Goal: Information Seeking & Learning: Learn about a topic

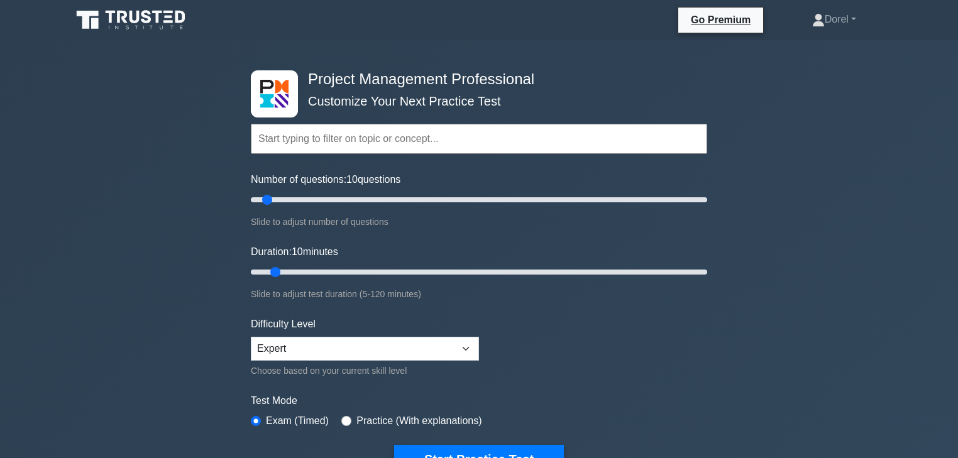
click at [421, 143] on input "text" at bounding box center [479, 139] width 457 height 30
drag, startPoint x: 277, startPoint y: 273, endPoint x: 292, endPoint y: 264, distance: 18.3
type input "15"
click at [293, 265] on input "Duration: 25 minutes" at bounding box center [479, 272] width 457 height 15
drag, startPoint x: 275, startPoint y: 196, endPoint x: 503, endPoint y: 204, distance: 227.8
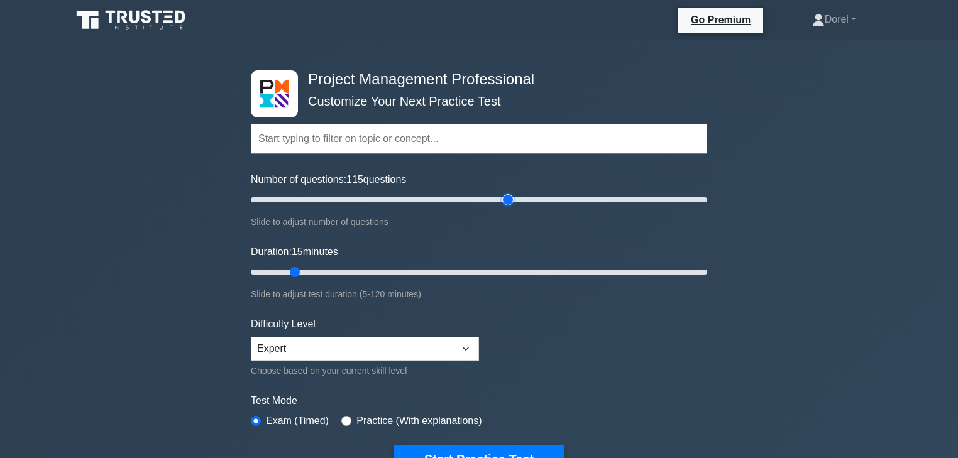
click at [503, 204] on input "Number of questions: 115 questions" at bounding box center [479, 199] width 457 height 15
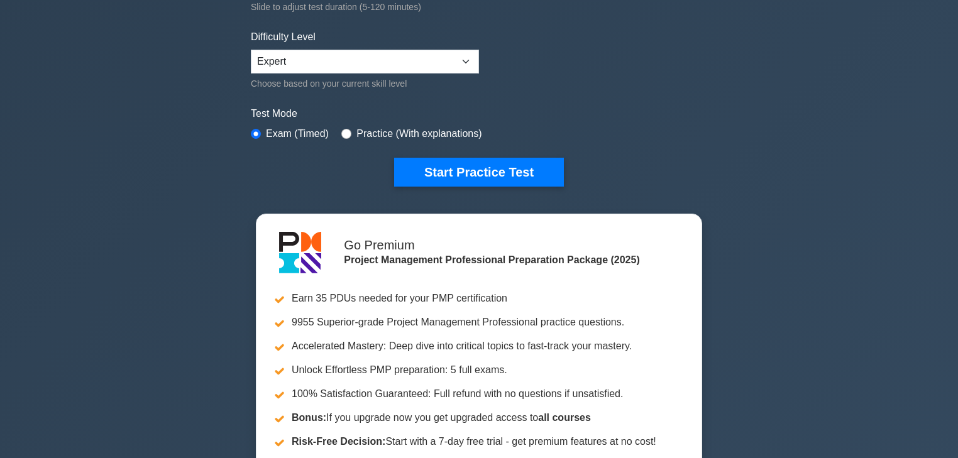
scroll to position [151, 0]
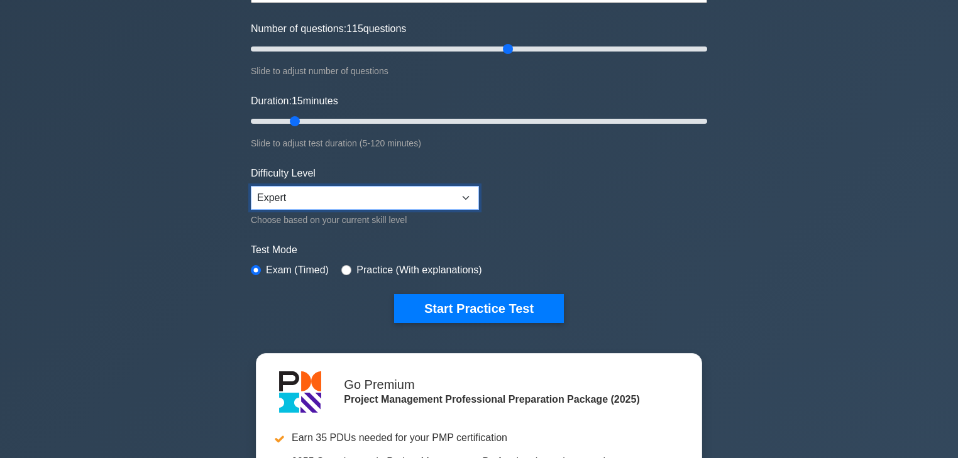
click at [330, 196] on select "Beginner Intermediate Expert" at bounding box center [365, 198] width 228 height 24
click at [213, 216] on div "Project Management Professional Customize Your Next Practice Test Topics Scope …" at bounding box center [479, 284] width 958 height 791
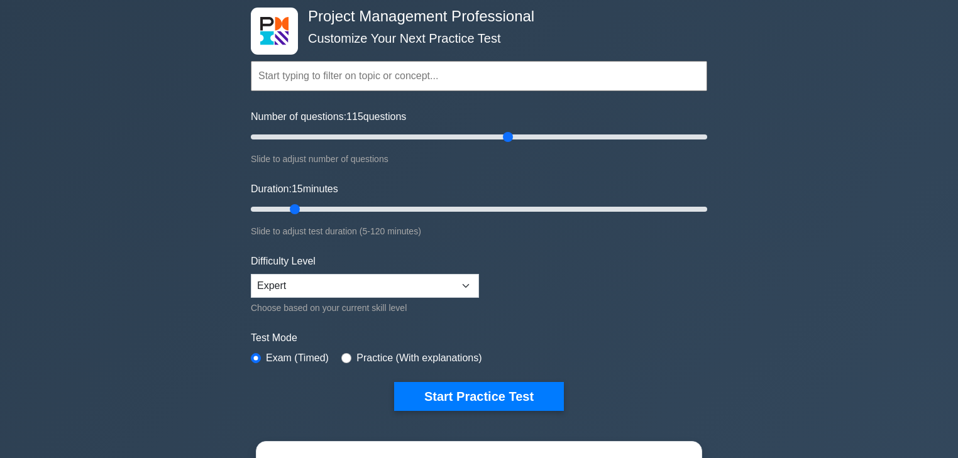
scroll to position [0, 0]
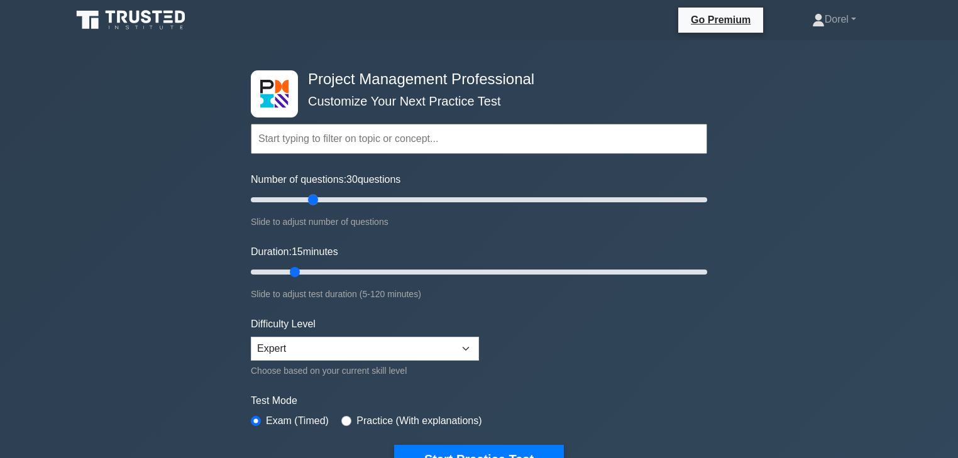
drag, startPoint x: 508, startPoint y: 196, endPoint x: 312, endPoint y: 206, distance: 196.5
click at [312, 206] on input "Number of questions: 30 questions" at bounding box center [479, 199] width 457 height 15
drag, startPoint x: 311, startPoint y: 201, endPoint x: 287, endPoint y: 201, distance: 24.5
type input "20"
click at [287, 201] on input "Number of questions: 20 questions" at bounding box center [479, 199] width 457 height 15
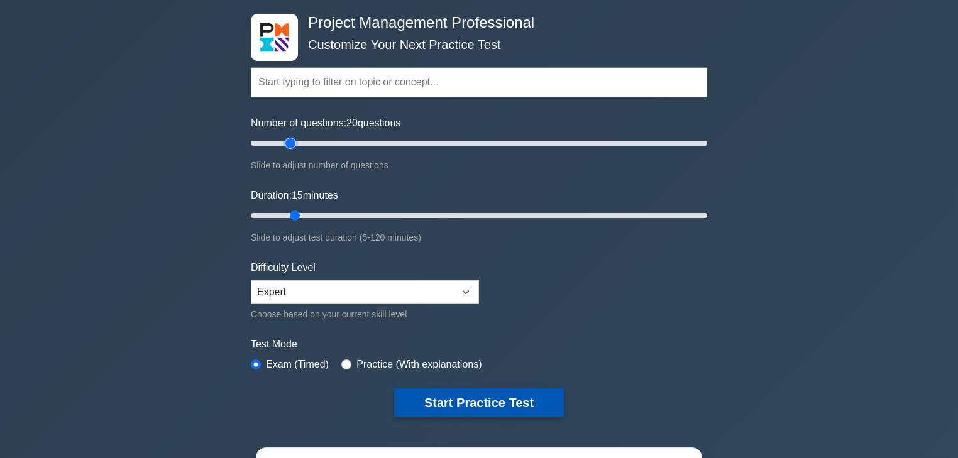
scroll to position [50, 0]
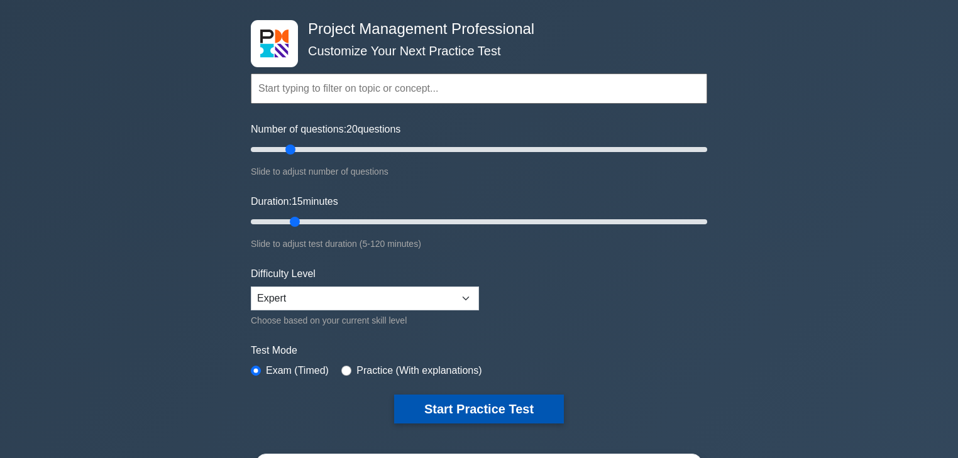
click at [428, 396] on button "Start Practice Test" at bounding box center [479, 409] width 170 height 29
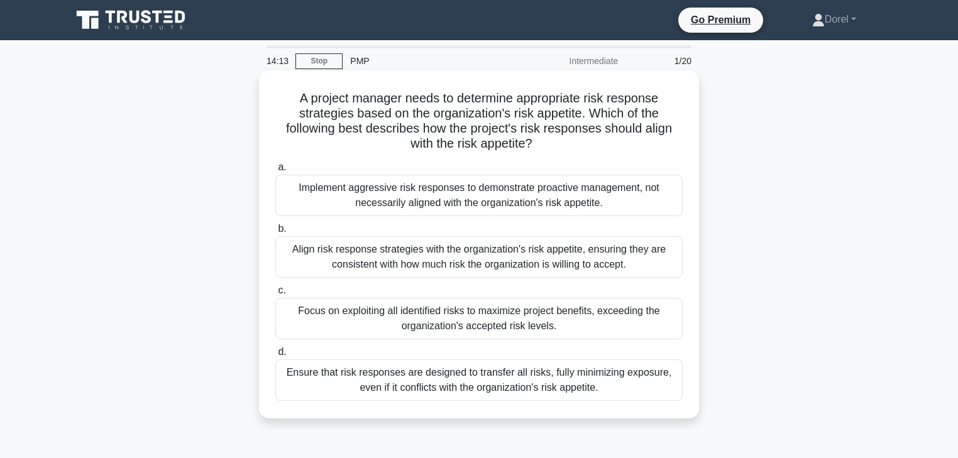
click at [597, 252] on div "Align risk response strategies with the organization's risk appetite, ensuring …" at bounding box center [479, 257] width 408 height 42
click at [275, 233] on input "b. Align risk response strategies with the organization's risk appetite, ensuri…" at bounding box center [275, 229] width 0 height 8
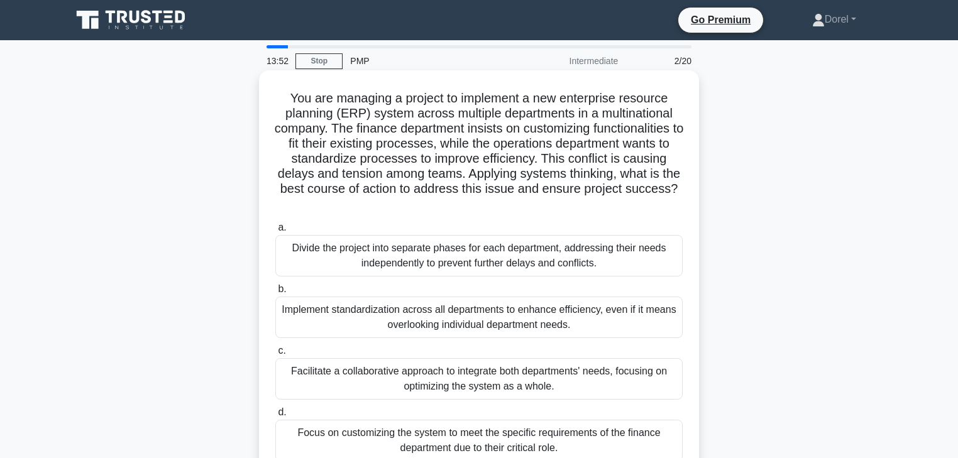
drag, startPoint x: 389, startPoint y: 117, endPoint x: 645, endPoint y: 200, distance: 269.1
click at [645, 200] on h5 "You are managing a project to implement a new enterprise resource planning (ERP…" at bounding box center [479, 152] width 410 height 122
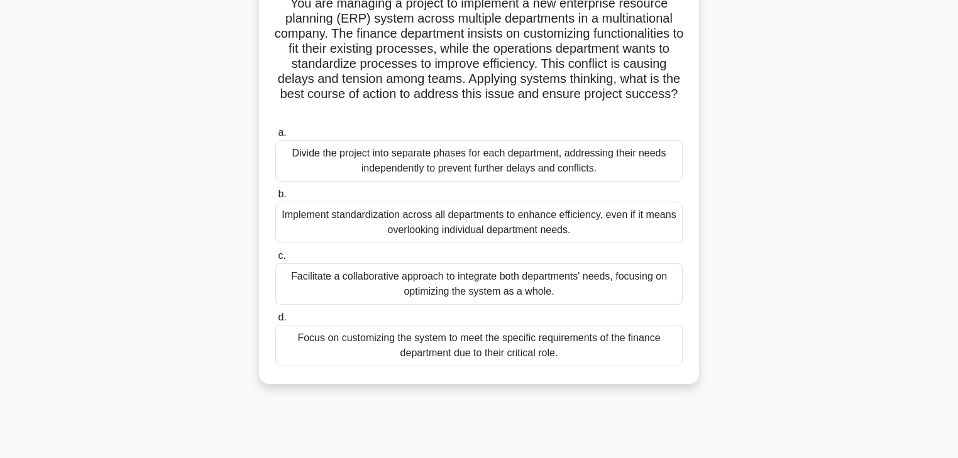
scroll to position [101, 0]
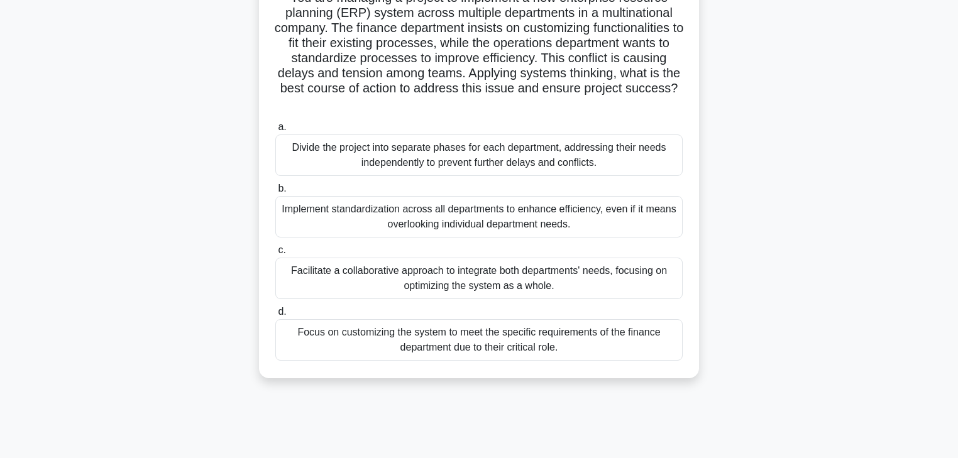
click at [372, 279] on div "Facilitate a collaborative approach to integrate both departments' needs, focus…" at bounding box center [479, 279] width 408 height 42
click at [275, 255] on input "c. Facilitate a collaborative approach to integrate both departments' needs, fo…" at bounding box center [275, 251] width 0 height 8
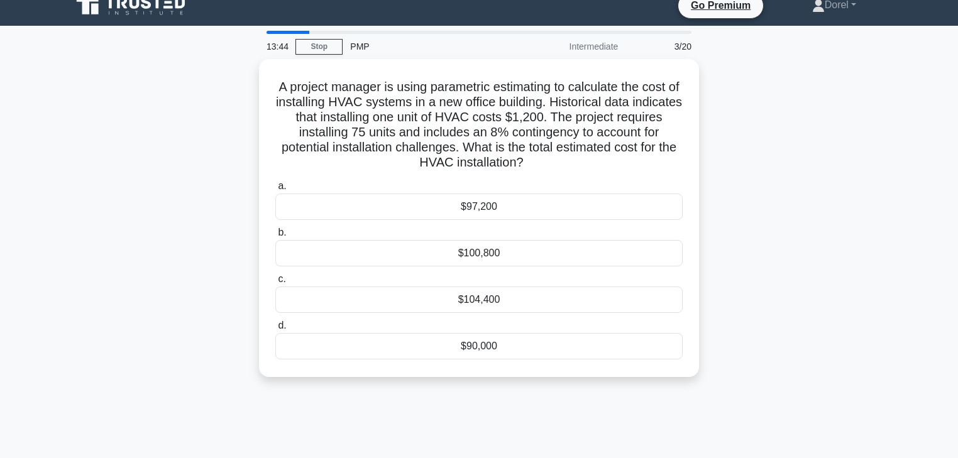
scroll to position [0, 0]
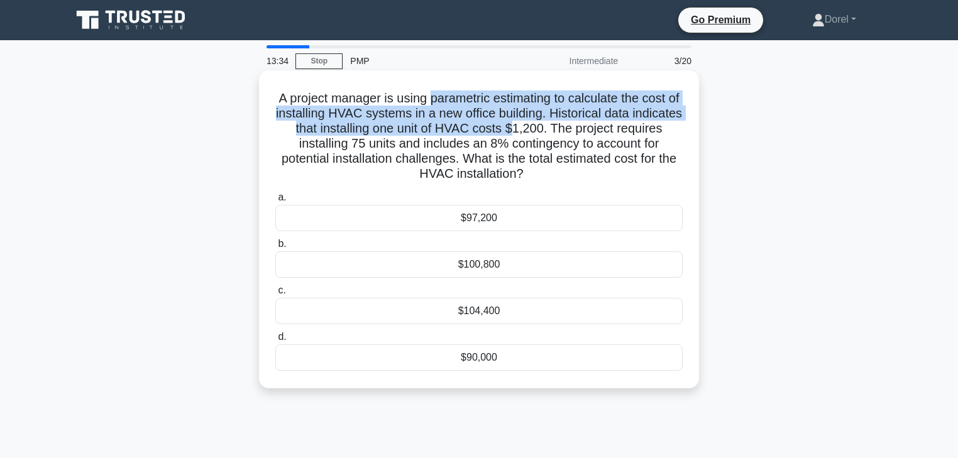
drag, startPoint x: 438, startPoint y: 98, endPoint x: 564, endPoint y: 134, distance: 130.8
click at [564, 134] on h5 "A project manager is using parametric estimating to calculate the cost of insta…" at bounding box center [479, 137] width 410 height 92
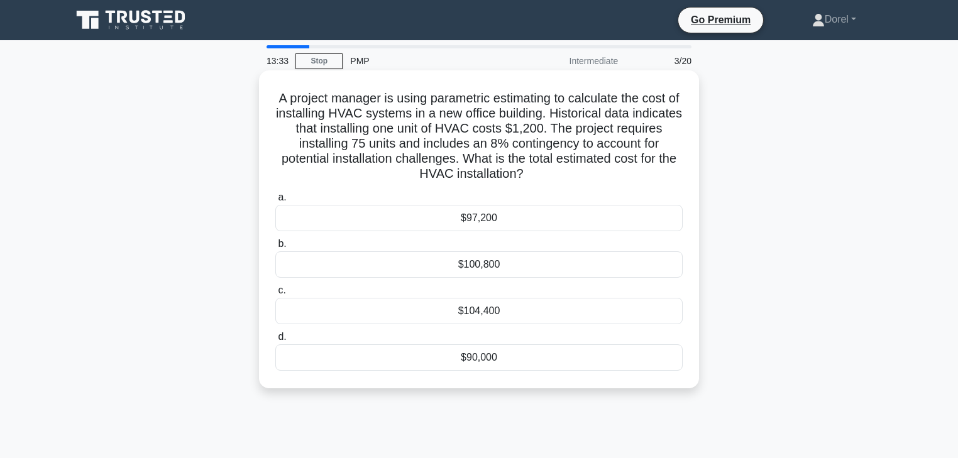
click at [302, 138] on h5 "A project manager is using parametric estimating to calculate the cost of insta…" at bounding box center [479, 137] width 410 height 92
drag, startPoint x: 558, startPoint y: 128, endPoint x: 595, endPoint y: 128, distance: 37.1
click at [595, 128] on h5 "A project manager is using parametric estimating to calculate the cost of insta…" at bounding box center [479, 137] width 410 height 92
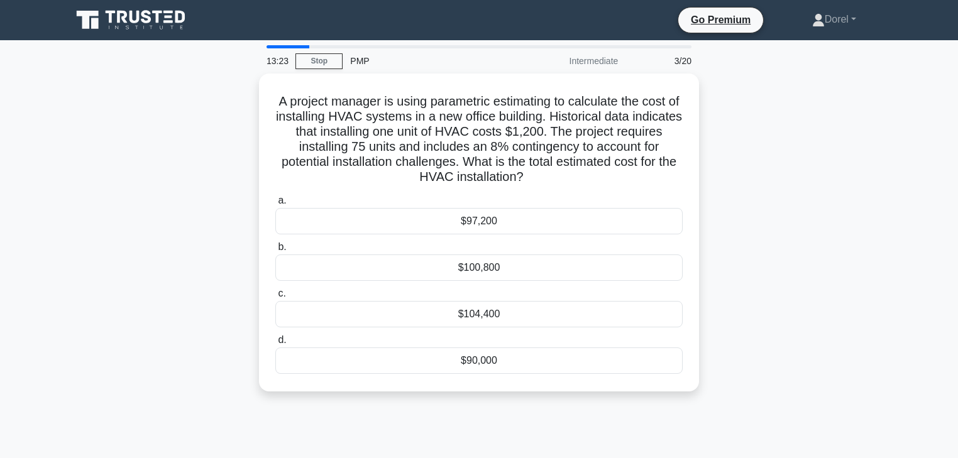
click at [219, 166] on div "A project manager is using parametric estimating to calculate the cost of insta…" at bounding box center [479, 240] width 830 height 333
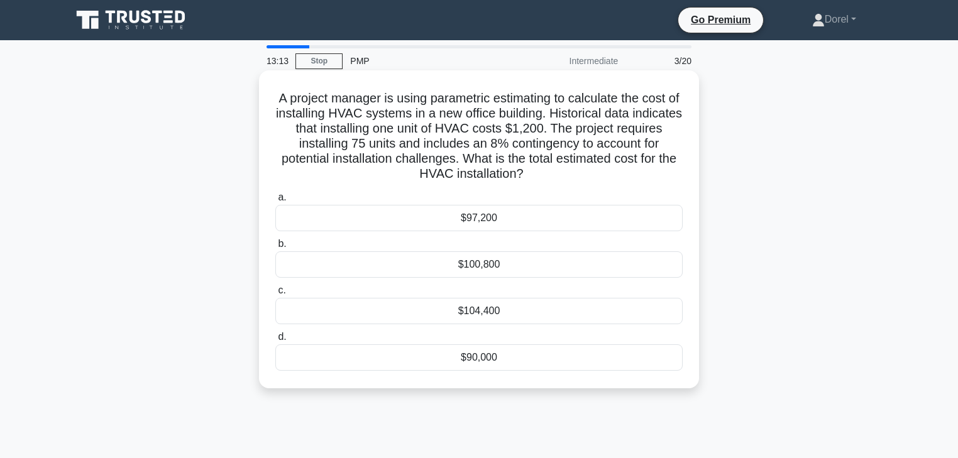
click at [482, 224] on div "$97,200" at bounding box center [479, 218] width 408 height 26
click at [275, 202] on input "a. $97,200" at bounding box center [275, 198] width 0 height 8
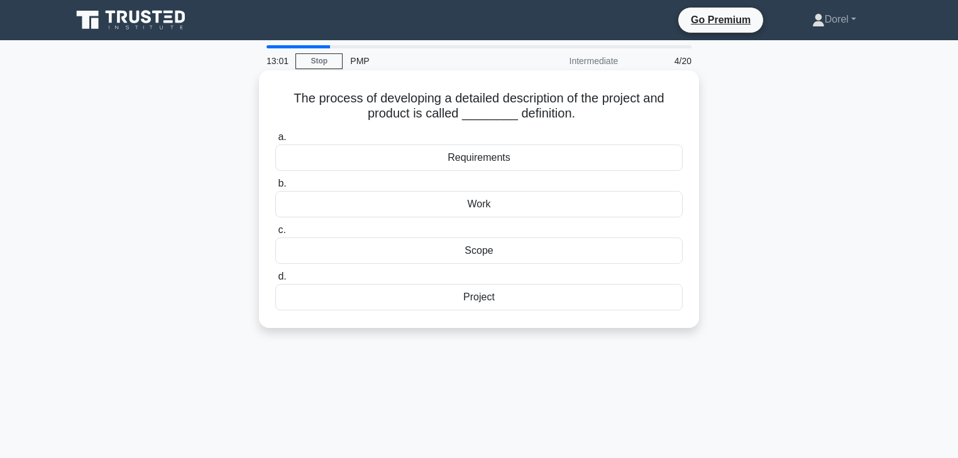
click at [516, 257] on div "Scope" at bounding box center [479, 251] width 408 height 26
click at [275, 235] on input "c. Scope" at bounding box center [275, 230] width 0 height 8
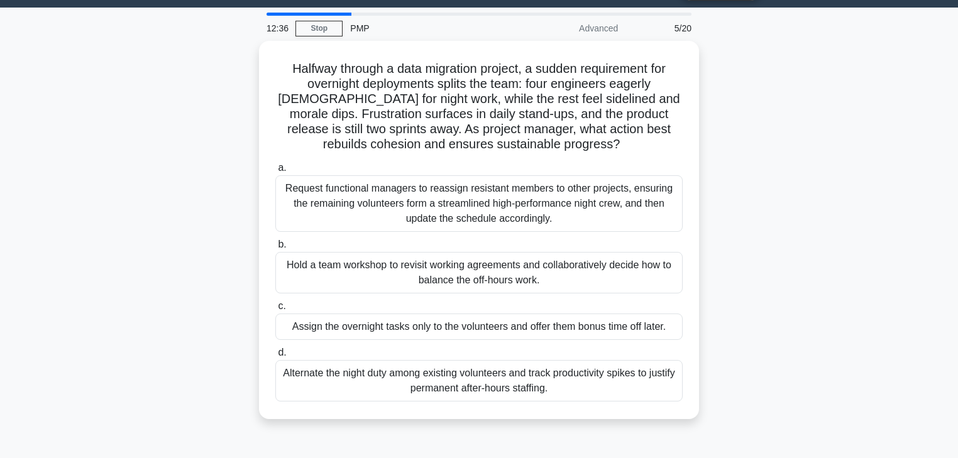
scroll to position [50, 0]
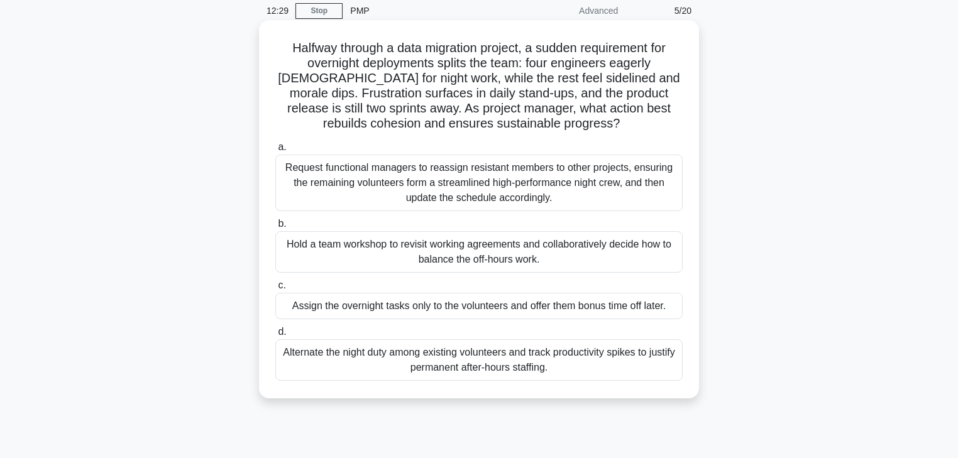
click at [626, 252] on div "Hold a team workshop to revisit working agreements and collaboratively decide h…" at bounding box center [479, 252] width 408 height 42
click at [275, 228] on input "b. Hold a team workshop to revisit working agreements and collaboratively decid…" at bounding box center [275, 224] width 0 height 8
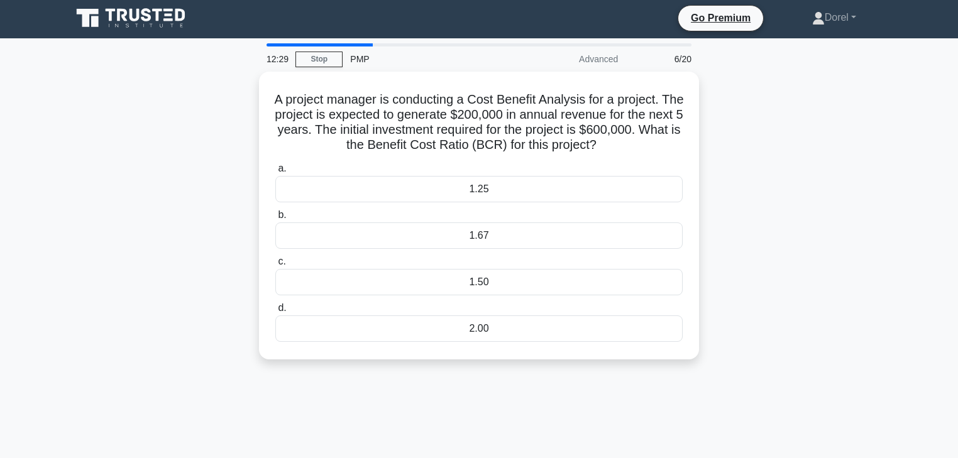
scroll to position [0, 0]
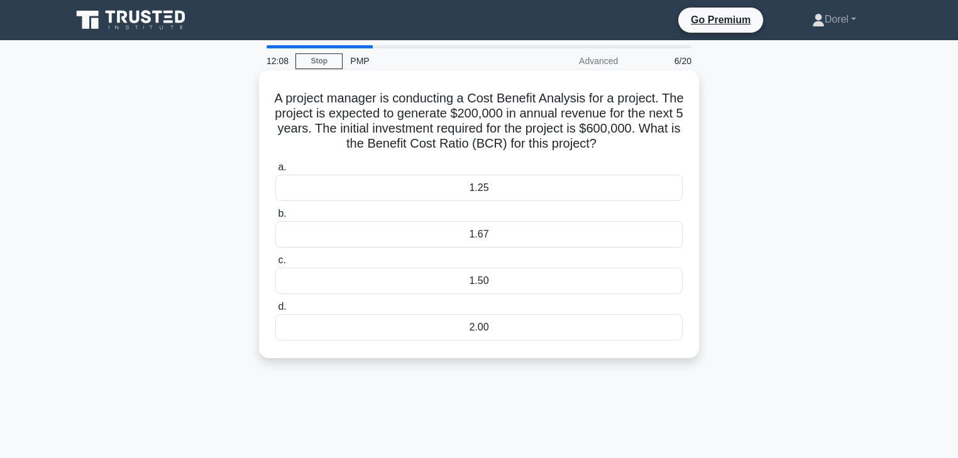
click at [535, 240] on div "1.67" at bounding box center [479, 234] width 408 height 26
click at [275, 218] on input "b. 1.67" at bounding box center [275, 214] width 0 height 8
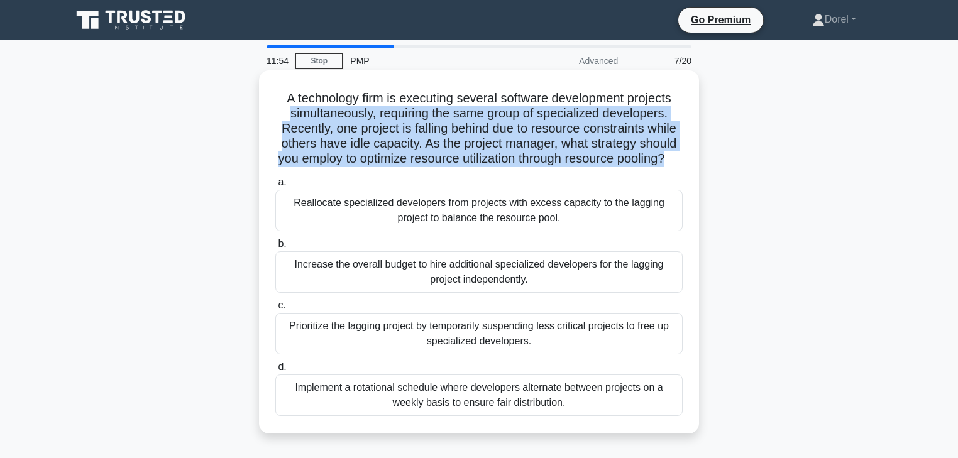
drag, startPoint x: 286, startPoint y: 112, endPoint x: 679, endPoint y: 164, distance: 396.4
click at [679, 164] on h5 "A technology firm is executing several software development projects simultaneo…" at bounding box center [479, 129] width 410 height 77
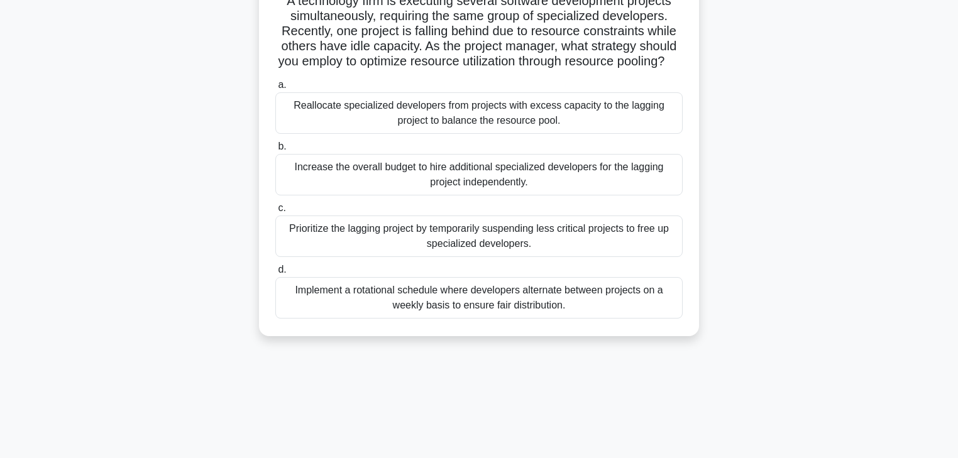
click at [208, 182] on div "A technology firm is executing several software development projects simultaneo…" at bounding box center [479, 162] width 830 height 379
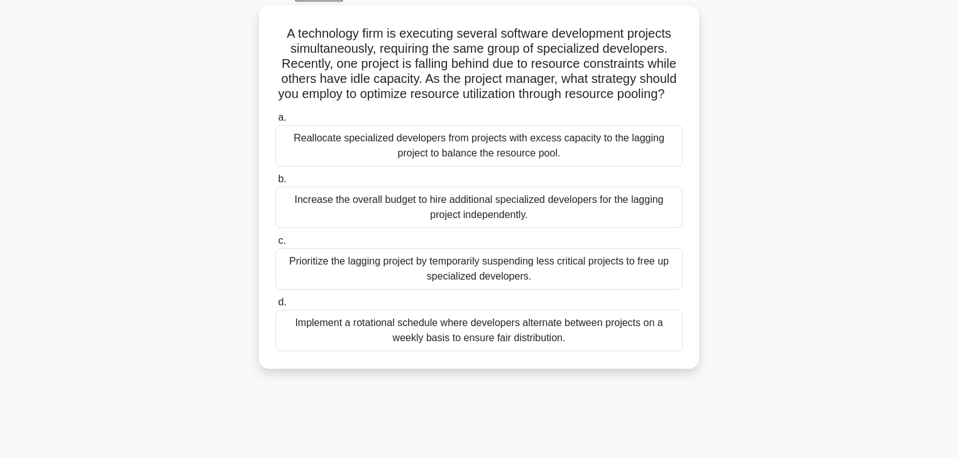
scroll to position [50, 0]
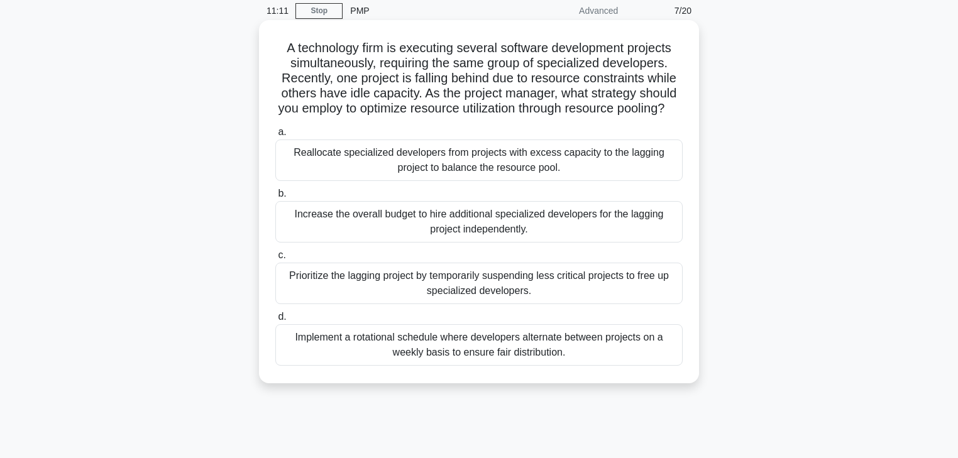
click at [438, 170] on div "Reallocate specialized developers from projects with excess capacity to the lag…" at bounding box center [479, 161] width 408 height 42
click at [275, 136] on input "a. Reallocate specialized developers from projects with excess capacity to the …" at bounding box center [275, 132] width 0 height 8
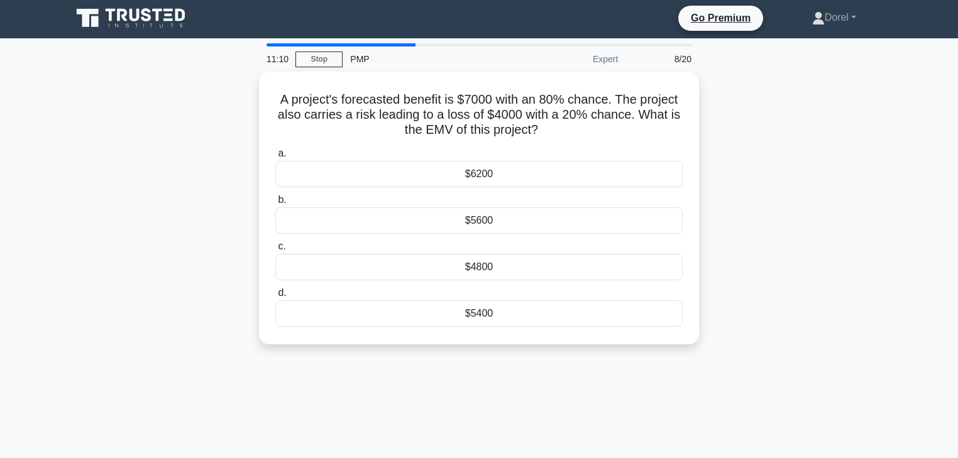
scroll to position [0, 0]
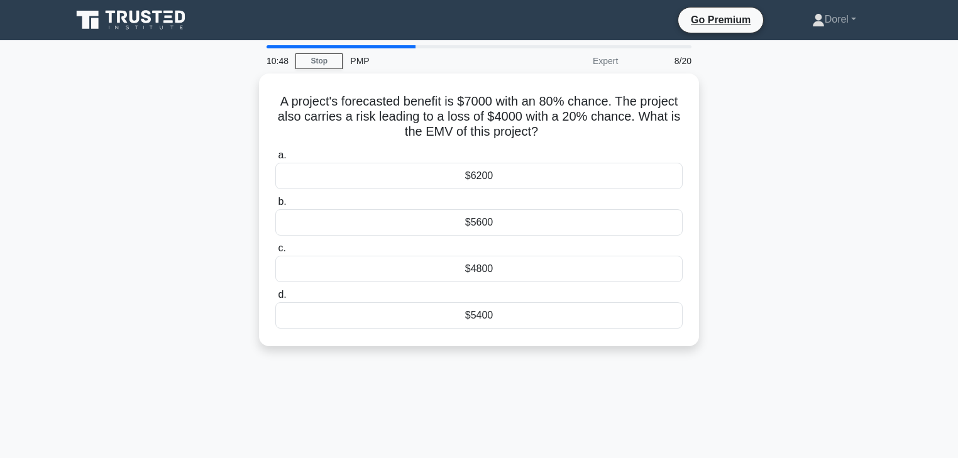
click at [119, 281] on div "A project's forecasted benefit is $7000 with an 80% chance. The project also ca…" at bounding box center [479, 218] width 830 height 288
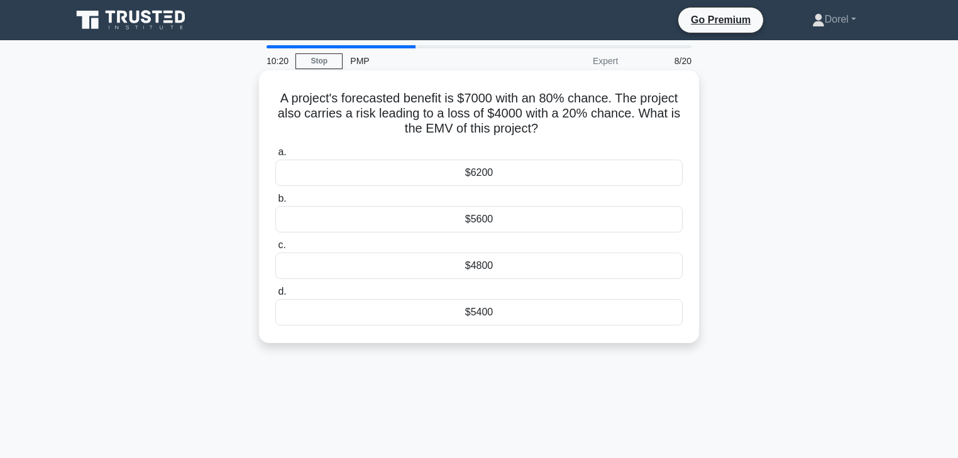
click at [379, 264] on div "$4800" at bounding box center [479, 266] width 408 height 26
click at [275, 250] on input "c. $4800" at bounding box center [275, 246] width 0 height 8
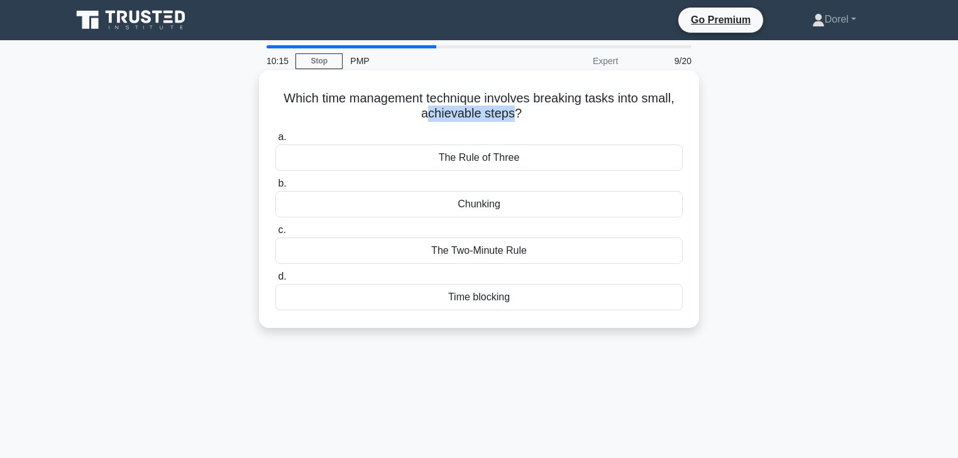
drag, startPoint x: 426, startPoint y: 115, endPoint x: 513, endPoint y: 115, distance: 87.4
click at [513, 115] on h5 "Which time management technique involves breaking tasks into small, achievable …" at bounding box center [479, 106] width 410 height 31
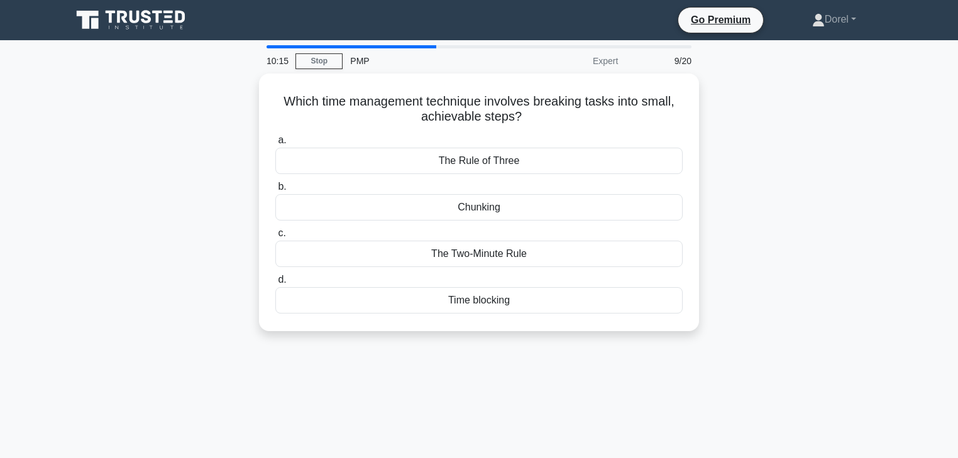
click at [735, 151] on div "Which time management technique involves breaking tasks into small, achievable …" at bounding box center [479, 210] width 830 height 273
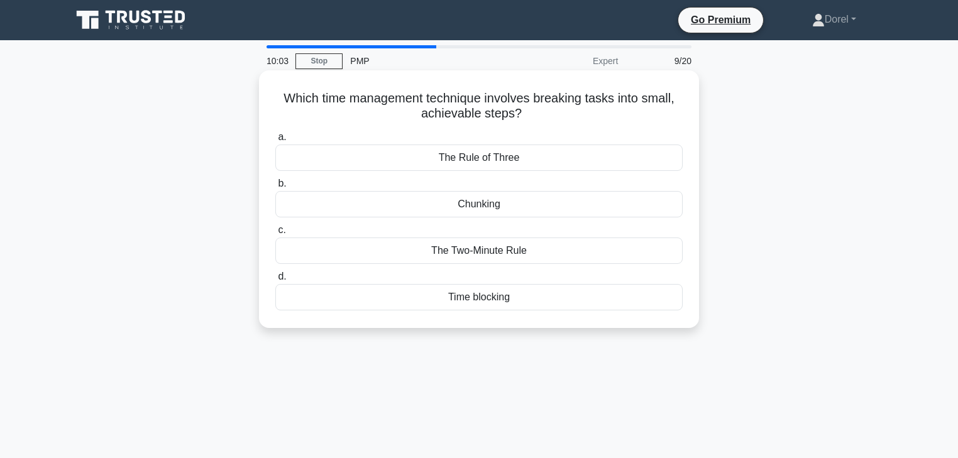
click at [509, 209] on div "Chunking" at bounding box center [479, 204] width 408 height 26
click at [275, 188] on input "b. Chunking" at bounding box center [275, 184] width 0 height 8
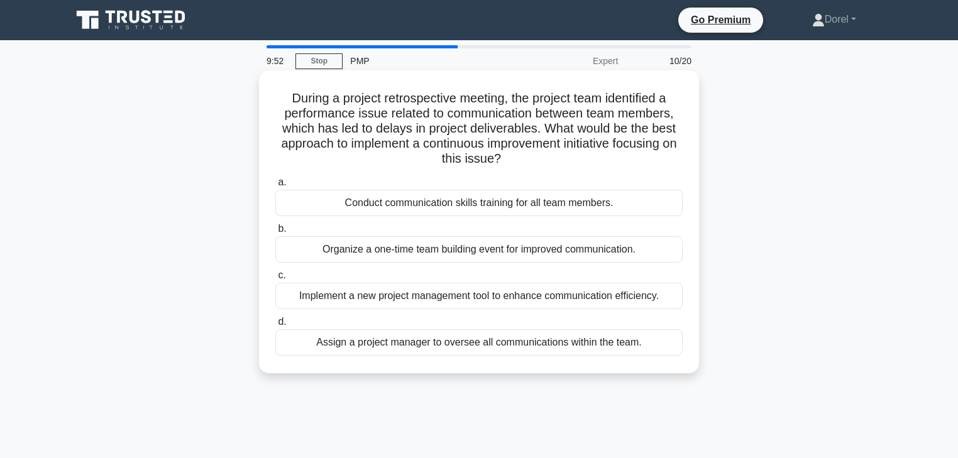
drag, startPoint x: 295, startPoint y: 146, endPoint x: 513, endPoint y: 161, distance: 218.8
click at [513, 161] on h5 "During a project retrospective meeting, the project team identified a performan…" at bounding box center [479, 129] width 410 height 77
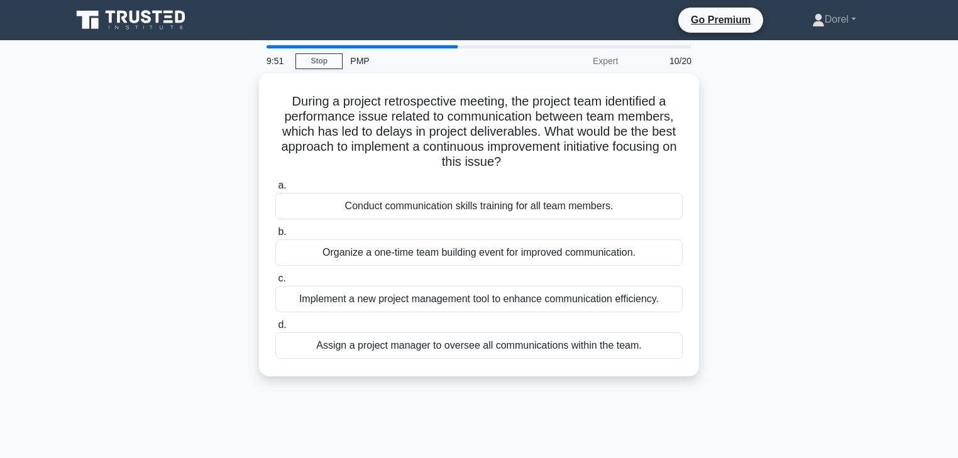
click at [219, 179] on div "During a project retrospective meeting, the project team identified a performan…" at bounding box center [479, 233] width 830 height 318
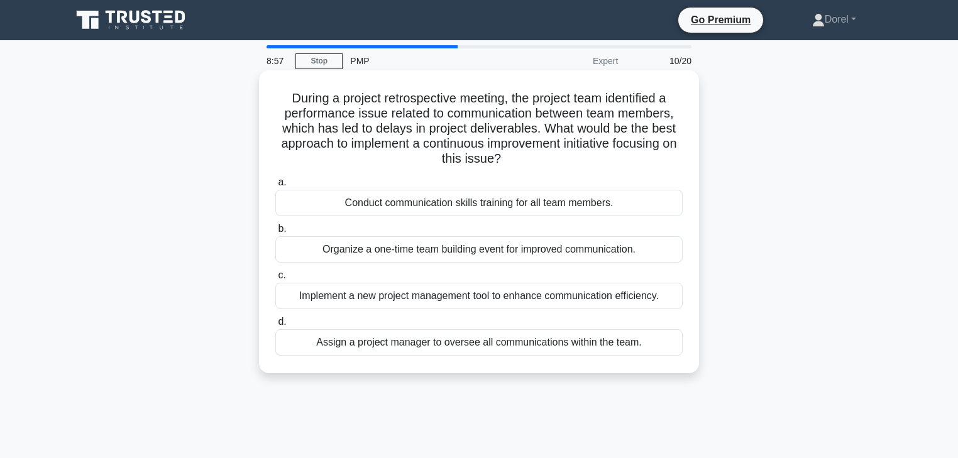
click at [359, 257] on div "Organize a one-time team building event for improved communication." at bounding box center [479, 249] width 408 height 26
click at [275, 233] on input "b. Organize a one-time team building event for improved communication." at bounding box center [275, 229] width 0 height 8
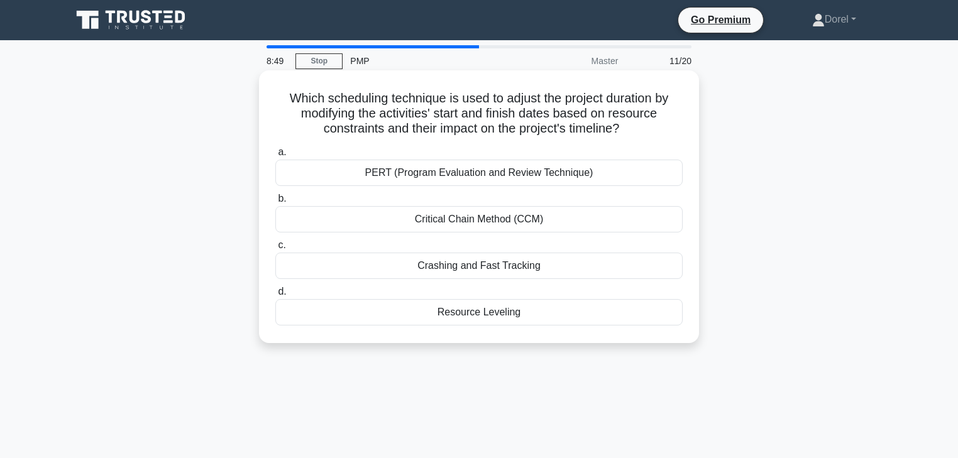
drag, startPoint x: 297, startPoint y: 117, endPoint x: 636, endPoint y: 125, distance: 339.7
click at [636, 125] on h5 "Which scheduling technique is used to adjust the project duration by modifying …" at bounding box center [479, 114] width 410 height 47
click at [408, 117] on h5 "Which scheduling technique is used to adjust the project duration by modifying …" at bounding box center [479, 114] width 410 height 47
drag, startPoint x: 435, startPoint y: 114, endPoint x: 680, endPoint y: 129, distance: 245.7
click at [680, 128] on h5 "Which scheduling technique is used to adjust the project duration by modifying …" at bounding box center [479, 114] width 410 height 47
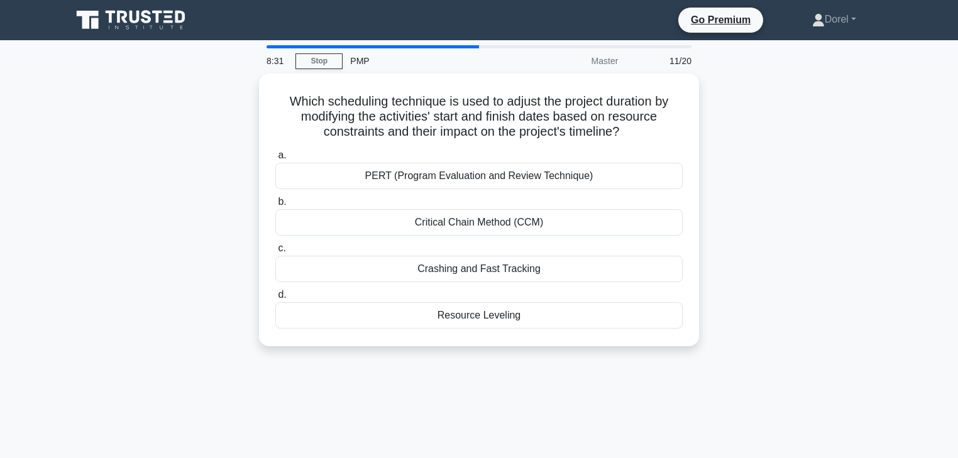
click at [810, 191] on div "Which scheduling technique is used to adjust the project duration by modifying …" at bounding box center [479, 218] width 830 height 288
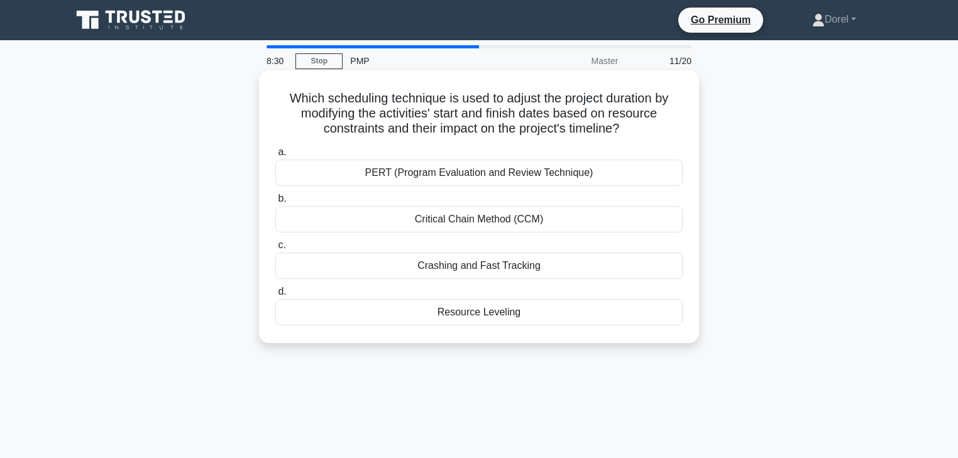
click at [479, 263] on div "Crashing and Fast Tracking" at bounding box center [479, 266] width 408 height 26
click at [275, 250] on input "c. Crashing and Fast Tracking" at bounding box center [275, 246] width 0 height 8
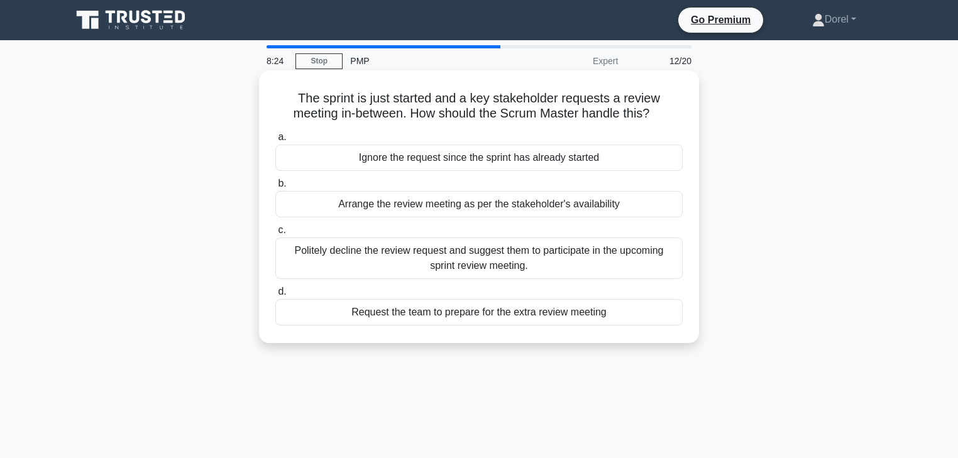
drag, startPoint x: 413, startPoint y: 118, endPoint x: 684, endPoint y: 110, distance: 271.2
click at [684, 110] on h5 "The sprint is just started and a key stakeholder requests a review meeting in-b…" at bounding box center [479, 106] width 410 height 31
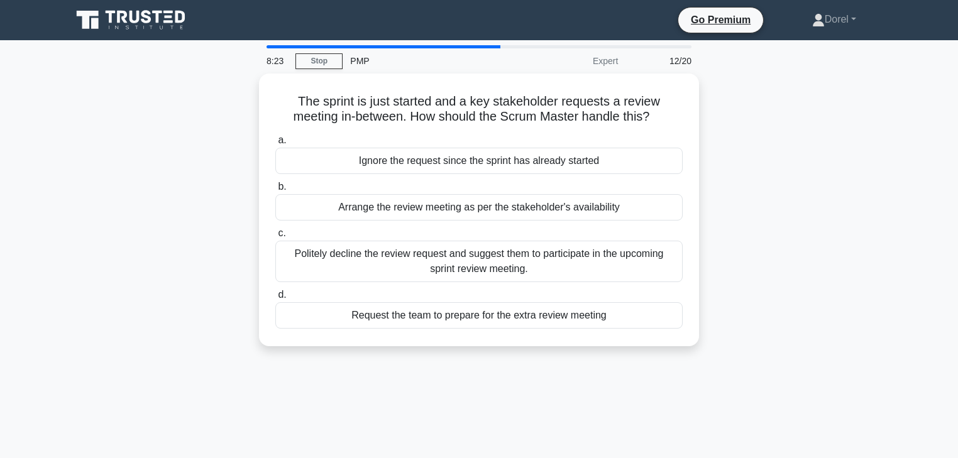
click at [763, 128] on div "The sprint is just started and a key stakeholder requests a review meeting in-b…" at bounding box center [479, 218] width 830 height 288
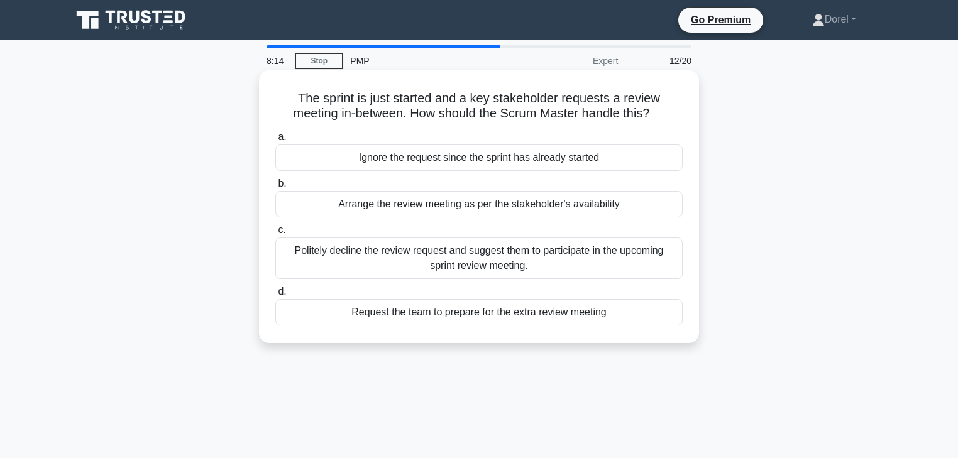
click at [579, 267] on div "Politely decline the review request and suggest them to participate in the upco…" at bounding box center [479, 259] width 408 height 42
click at [275, 235] on input "c. Politely decline the review request and suggest them to participate in the u…" at bounding box center [275, 230] width 0 height 8
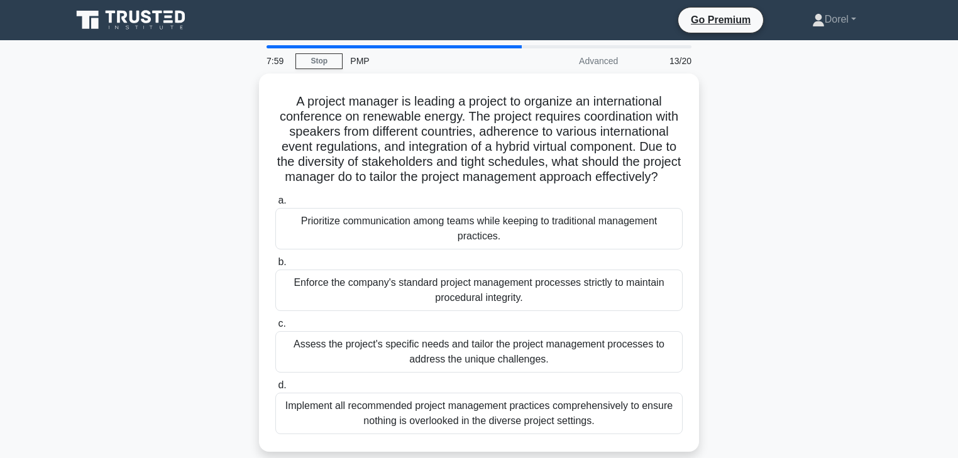
drag, startPoint x: 476, startPoint y: 99, endPoint x: 767, endPoint y: 192, distance: 305.7
click at [767, 192] on div "A project manager is leading a project to organize an international conference …" at bounding box center [479, 271] width 830 height 394
click at [772, 194] on div "A project manager is leading a project to organize an international conference …" at bounding box center [479, 271] width 830 height 394
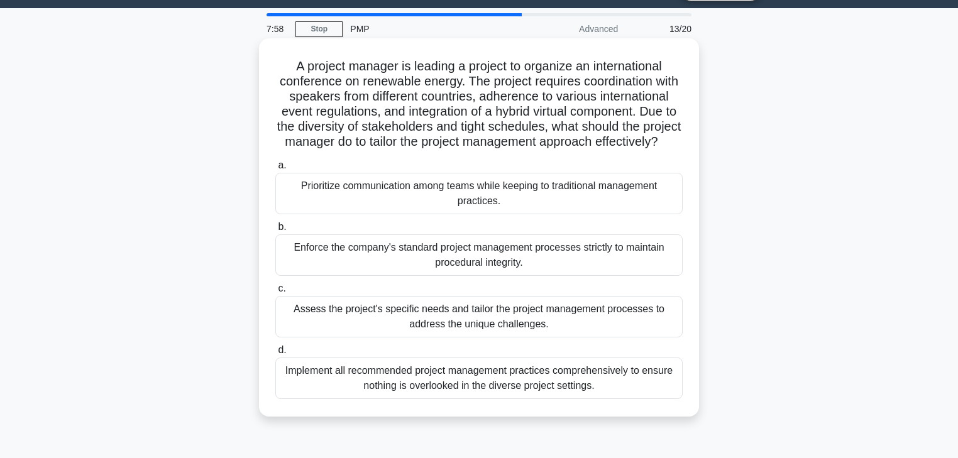
scroll to position [50, 0]
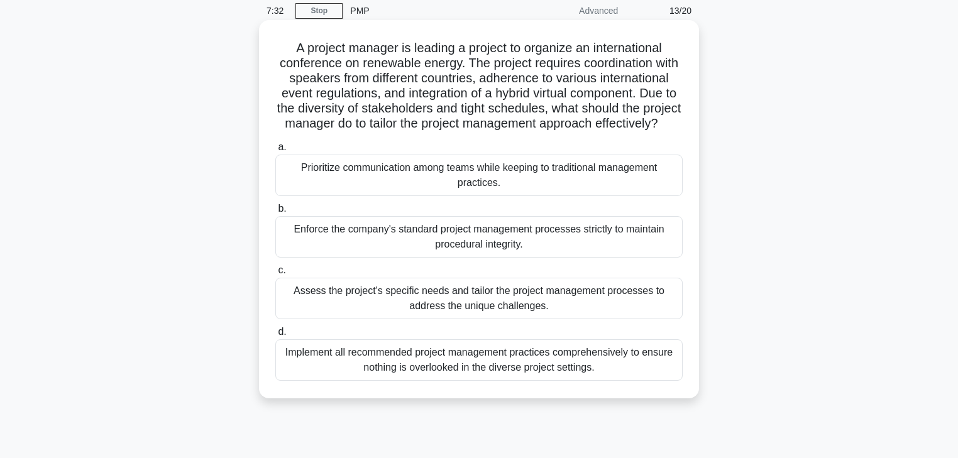
drag, startPoint x: 309, startPoint y: 82, endPoint x: 693, endPoint y: 134, distance: 387.2
click at [693, 134] on div "A project manager is leading a project to organize an international conference …" at bounding box center [479, 209] width 430 height 369
click at [418, 319] on div "Assess the project's specific needs and tailor the project management processes…" at bounding box center [479, 299] width 408 height 42
click at [275, 275] on input "c. Assess the project's specific needs and tailor the project management proces…" at bounding box center [275, 271] width 0 height 8
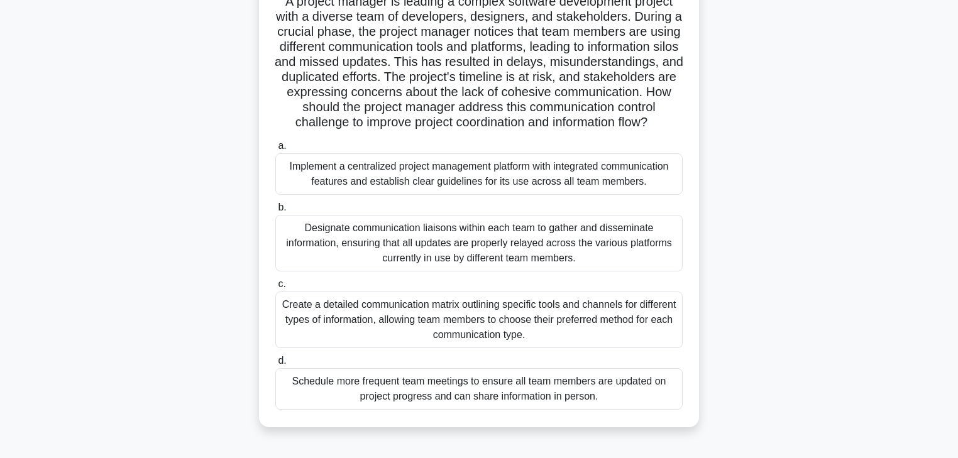
scroll to position [101, 0]
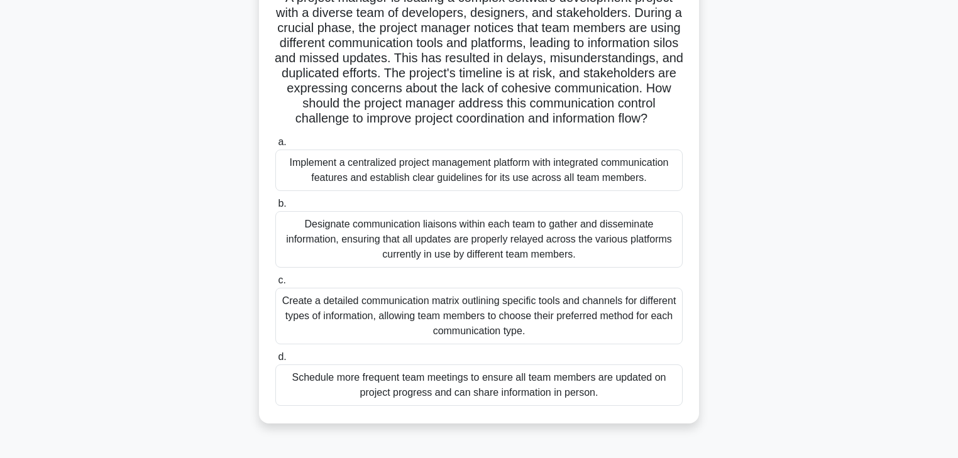
click at [342, 340] on div "Create a detailed communication matrix outlining specific tools and channels fo…" at bounding box center [479, 316] width 408 height 57
click at [275, 285] on input "c. Create a detailed communication matrix outlining specific tools and channels…" at bounding box center [275, 281] width 0 height 8
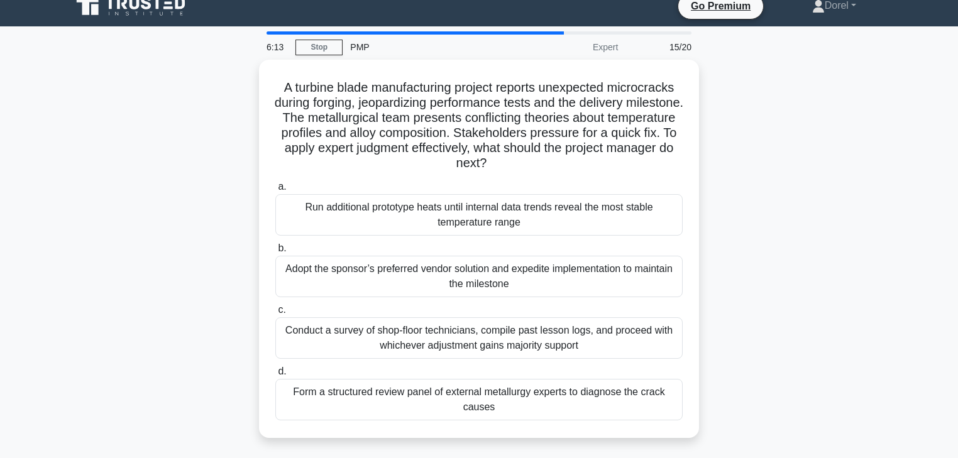
scroll to position [0, 0]
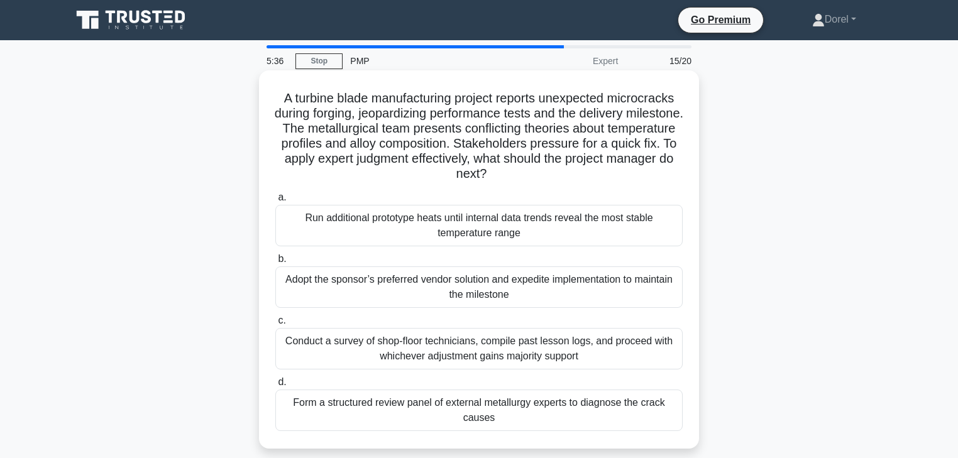
click at [399, 416] on div "Form a structured review panel of external metallurgy experts to diagnose the c…" at bounding box center [479, 411] width 408 height 42
click at [275, 387] on input "d. Form a structured review panel of external metallurgy experts to diagnose th…" at bounding box center [275, 383] width 0 height 8
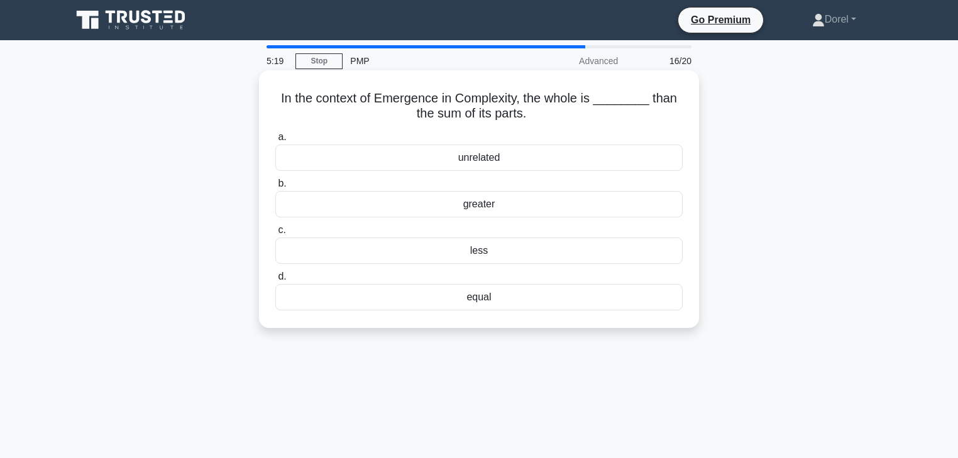
click at [488, 208] on div "greater" at bounding box center [479, 204] width 408 height 26
click at [275, 188] on input "b. greater" at bounding box center [275, 184] width 0 height 8
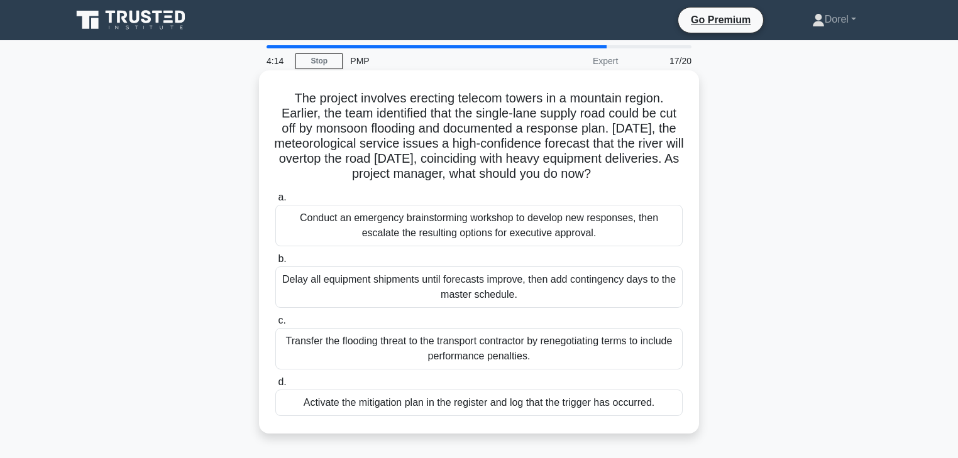
click at [410, 401] on div "Activate the mitigation plan in the register and log that the trigger has occur…" at bounding box center [479, 403] width 408 height 26
click at [275, 387] on input "d. Activate the mitigation plan in the register and log that the trigger has oc…" at bounding box center [275, 383] width 0 height 8
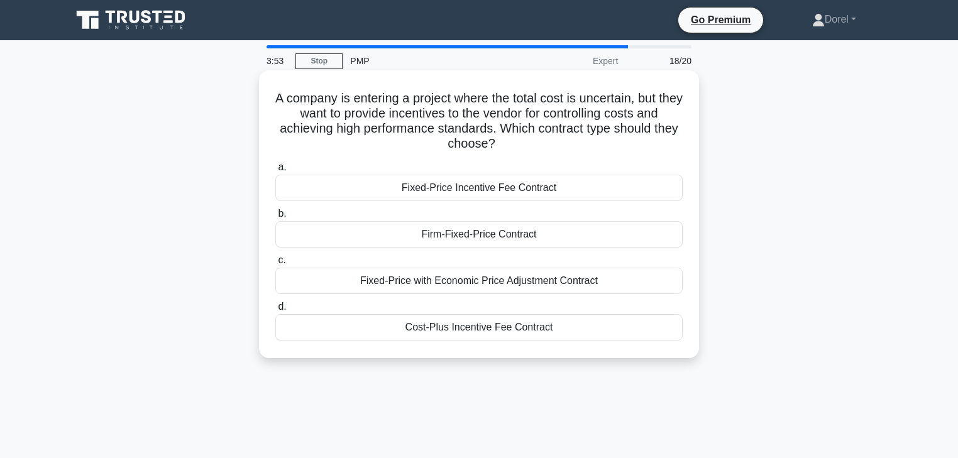
click at [470, 328] on div "Cost-Plus Incentive Fee Contract" at bounding box center [479, 327] width 408 height 26
click at [275, 311] on input "d. Cost-Plus Incentive Fee Contract" at bounding box center [275, 307] width 0 height 8
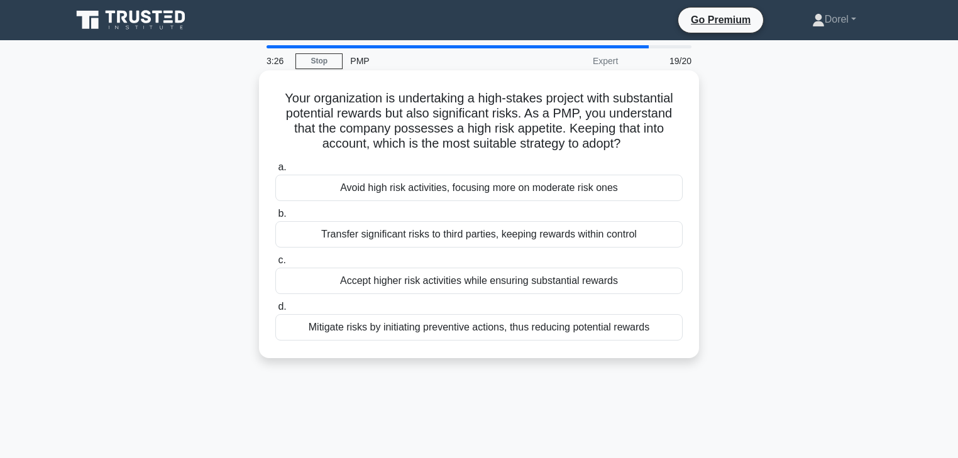
click at [369, 282] on div "Accept higher risk activities while ensuring substantial rewards" at bounding box center [479, 281] width 408 height 26
click at [275, 265] on input "c. Accept higher risk activities while ensuring substantial rewards" at bounding box center [275, 261] width 0 height 8
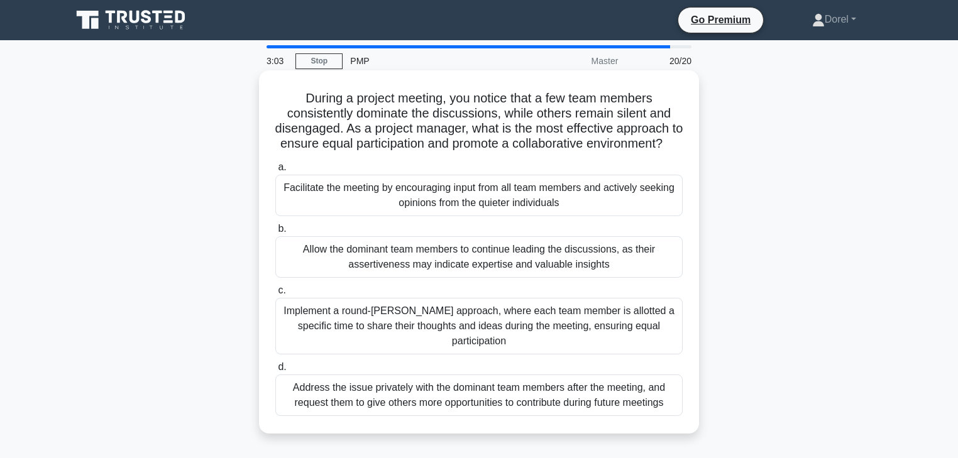
click at [412, 331] on div "Implement a round-robin approach, where each team member is allotted a specific…" at bounding box center [479, 326] width 408 height 57
click at [275, 295] on input "c. Implement a round-robin approach, where each team member is allotted a speci…" at bounding box center [275, 291] width 0 height 8
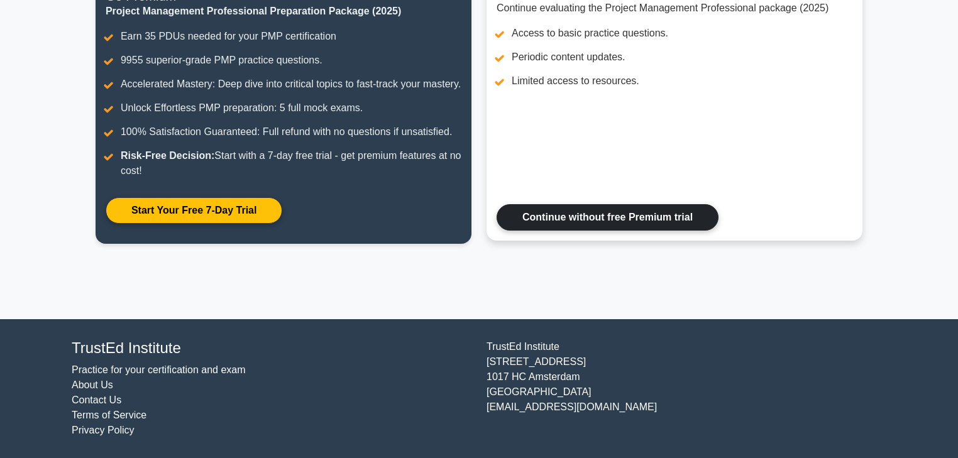
scroll to position [58, 0]
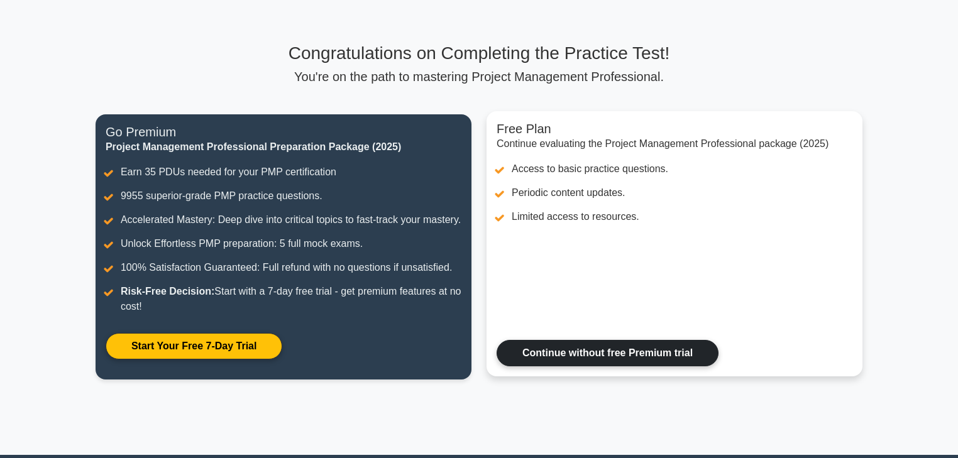
click at [611, 357] on link "Continue without free Premium trial" at bounding box center [608, 353] width 222 height 26
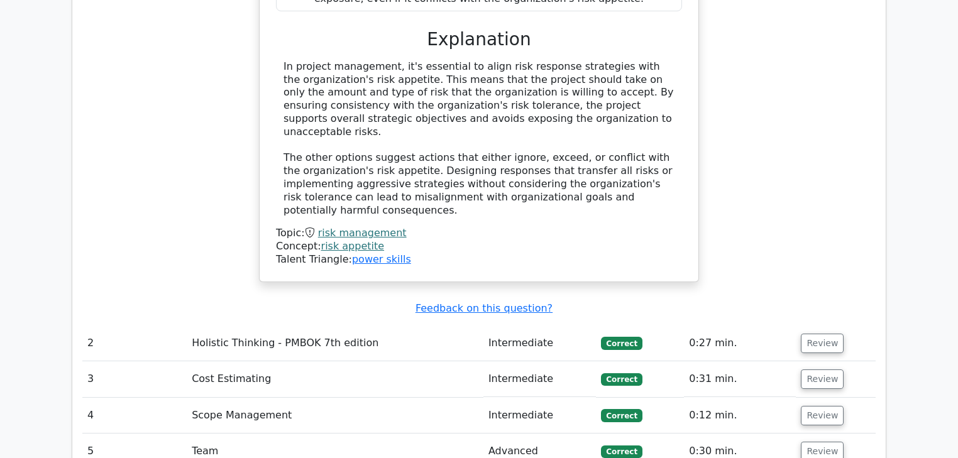
scroll to position [2063, 0]
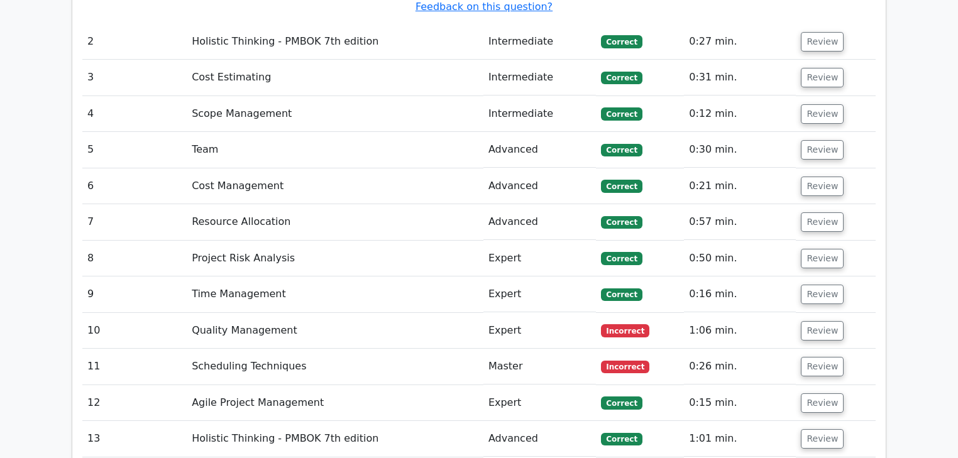
click at [273, 313] on td "Quality Management" at bounding box center [335, 331] width 297 height 36
click at [276, 313] on td "Quality Management" at bounding box center [335, 331] width 297 height 36
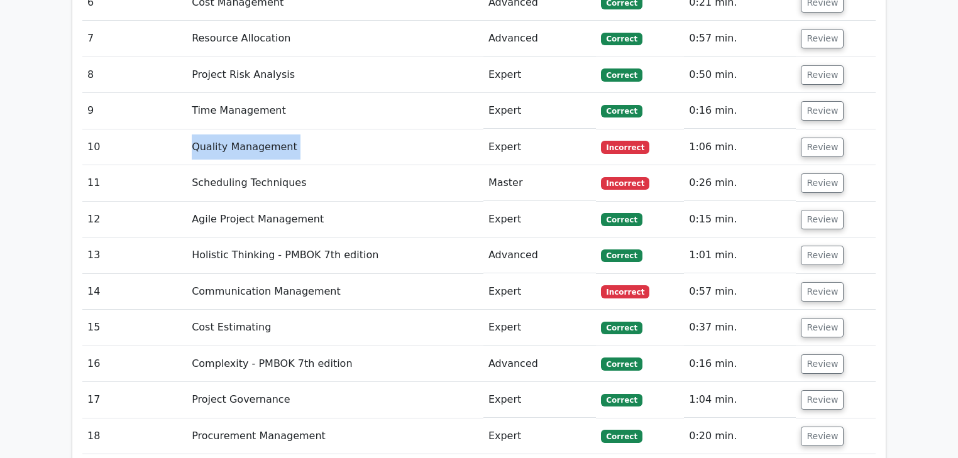
scroll to position [2164, 0]
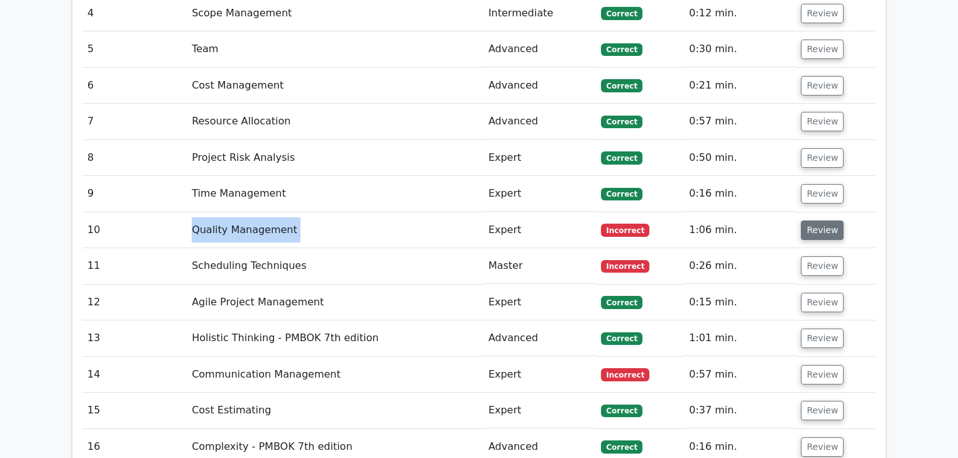
click at [822, 221] on button "Review" at bounding box center [822, 230] width 43 height 19
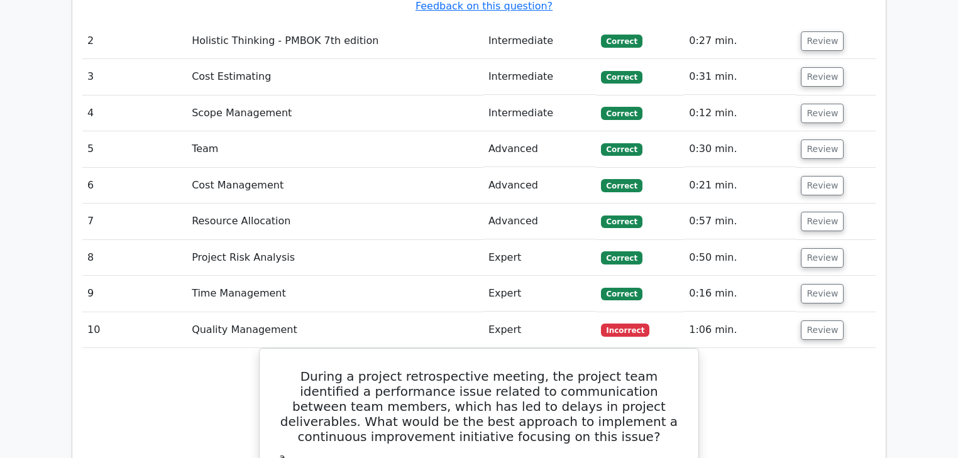
scroll to position [2063, 0]
click at [279, 313] on td "Quality Management" at bounding box center [335, 331] width 297 height 36
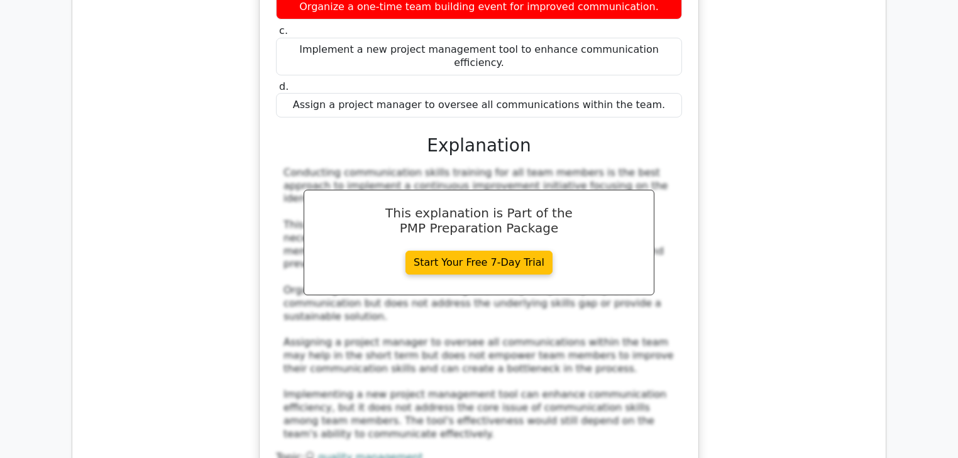
scroll to position [2717, 0]
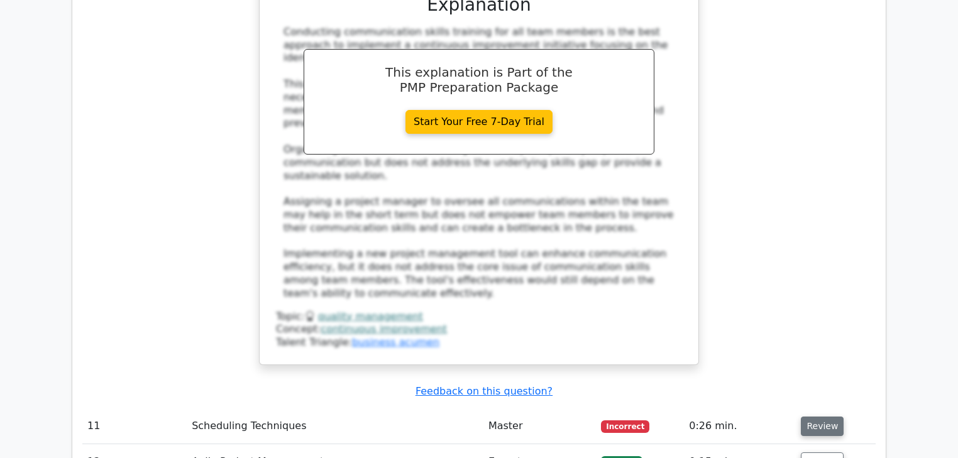
click at [813, 417] on button "Review" at bounding box center [822, 426] width 43 height 19
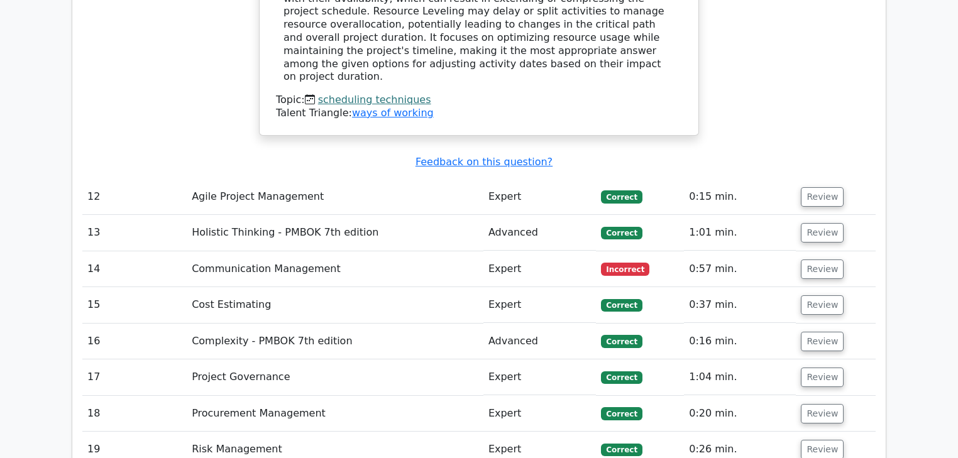
scroll to position [3472, 0]
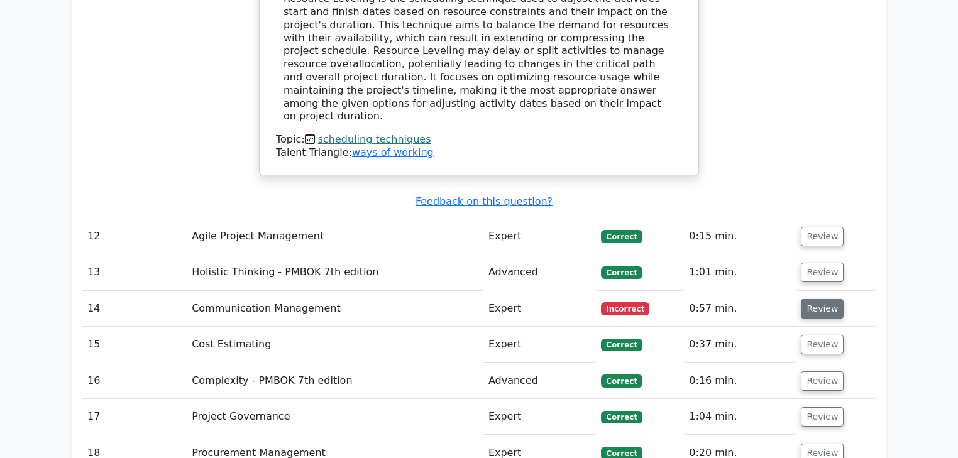
click at [824, 299] on button "Review" at bounding box center [822, 308] width 43 height 19
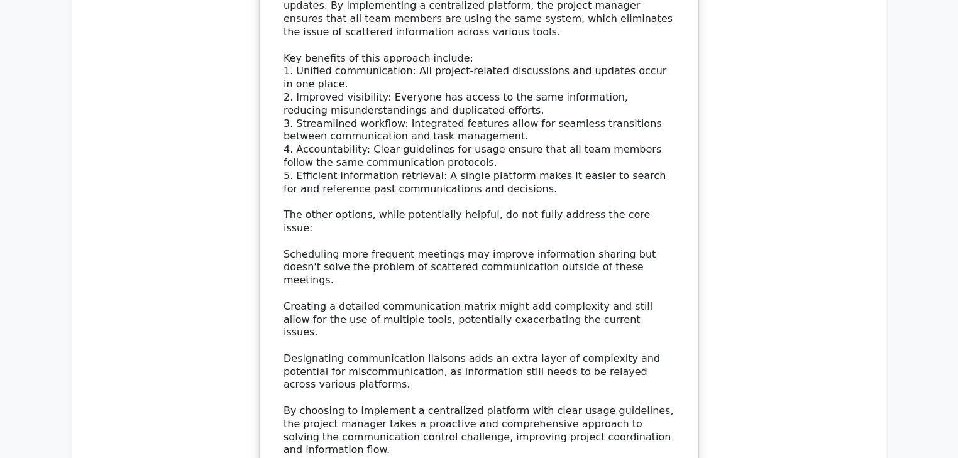
scroll to position [4579, 0]
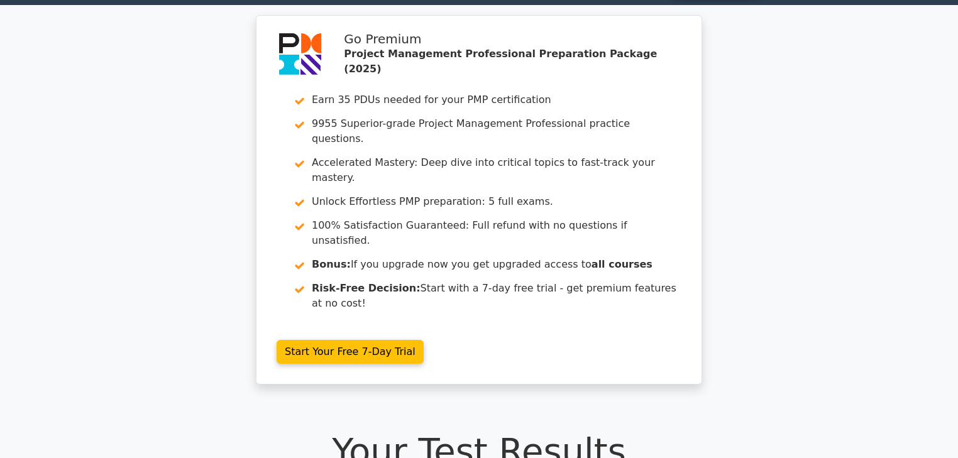
scroll to position [0, 0]
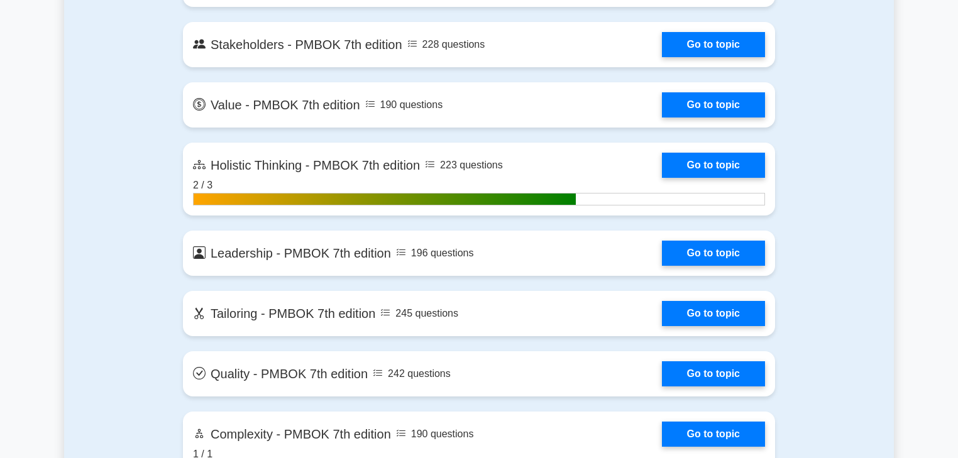
scroll to position [3321, 0]
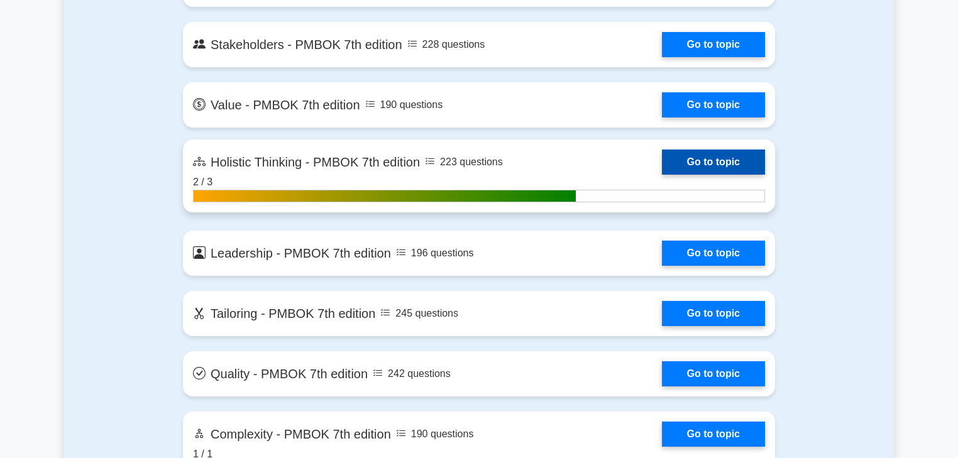
click at [662, 175] on link "Go to topic" at bounding box center [713, 162] width 103 height 25
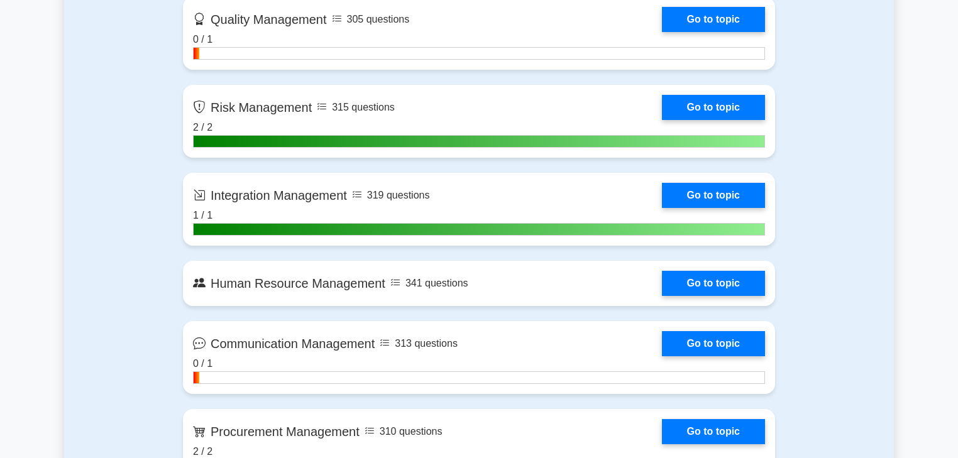
scroll to position [0, 0]
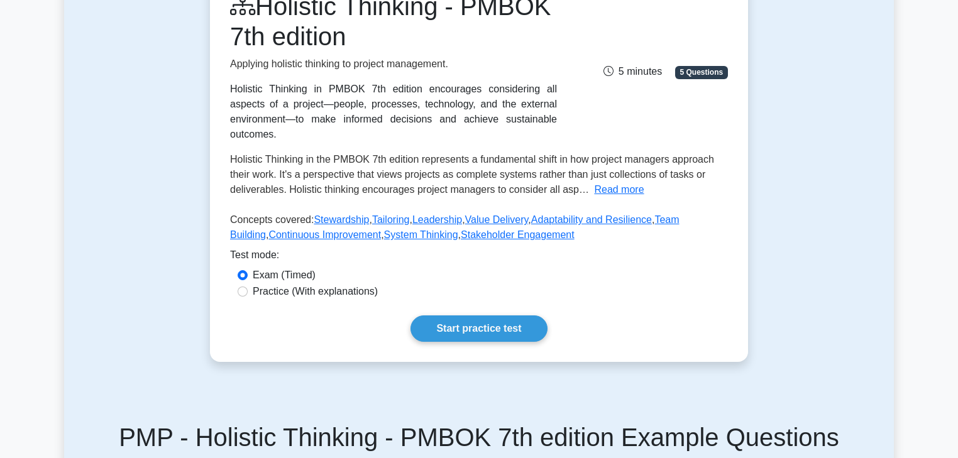
scroll to position [196, 0]
